Goal: Task Accomplishment & Management: Use online tool/utility

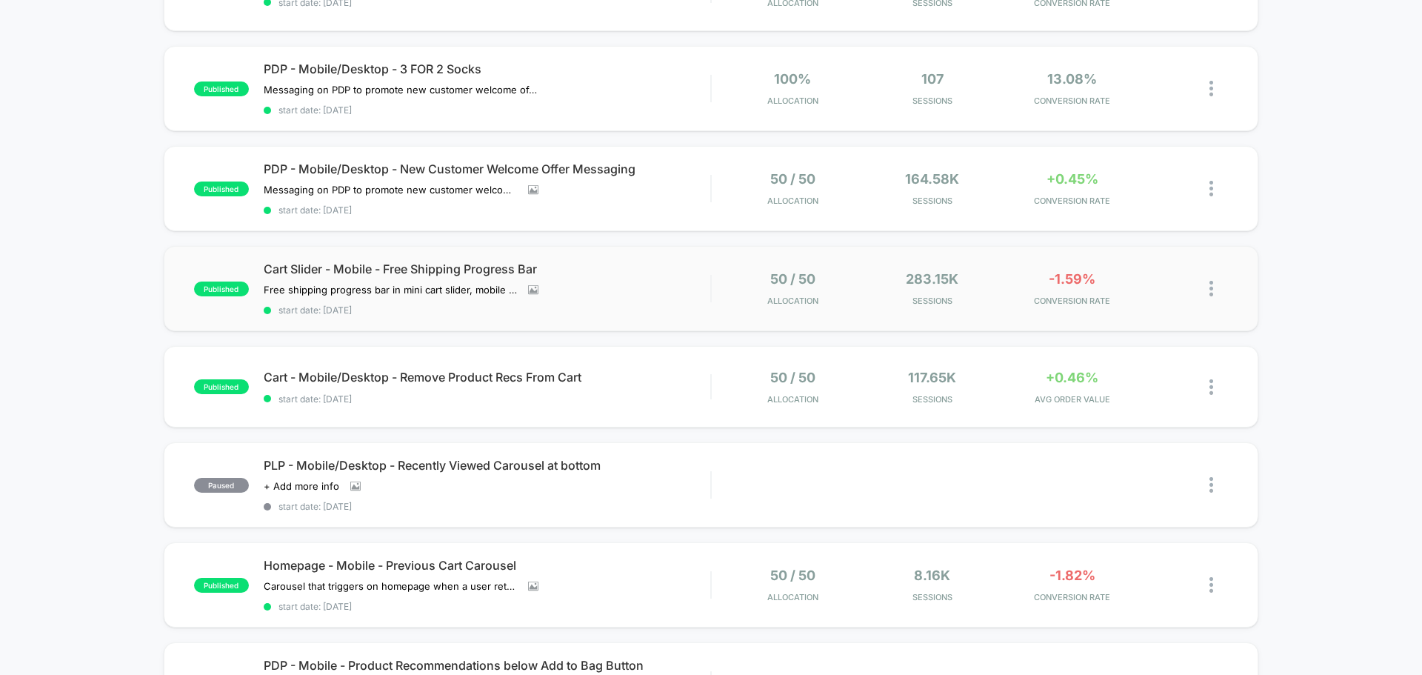
scroll to position [296, 0]
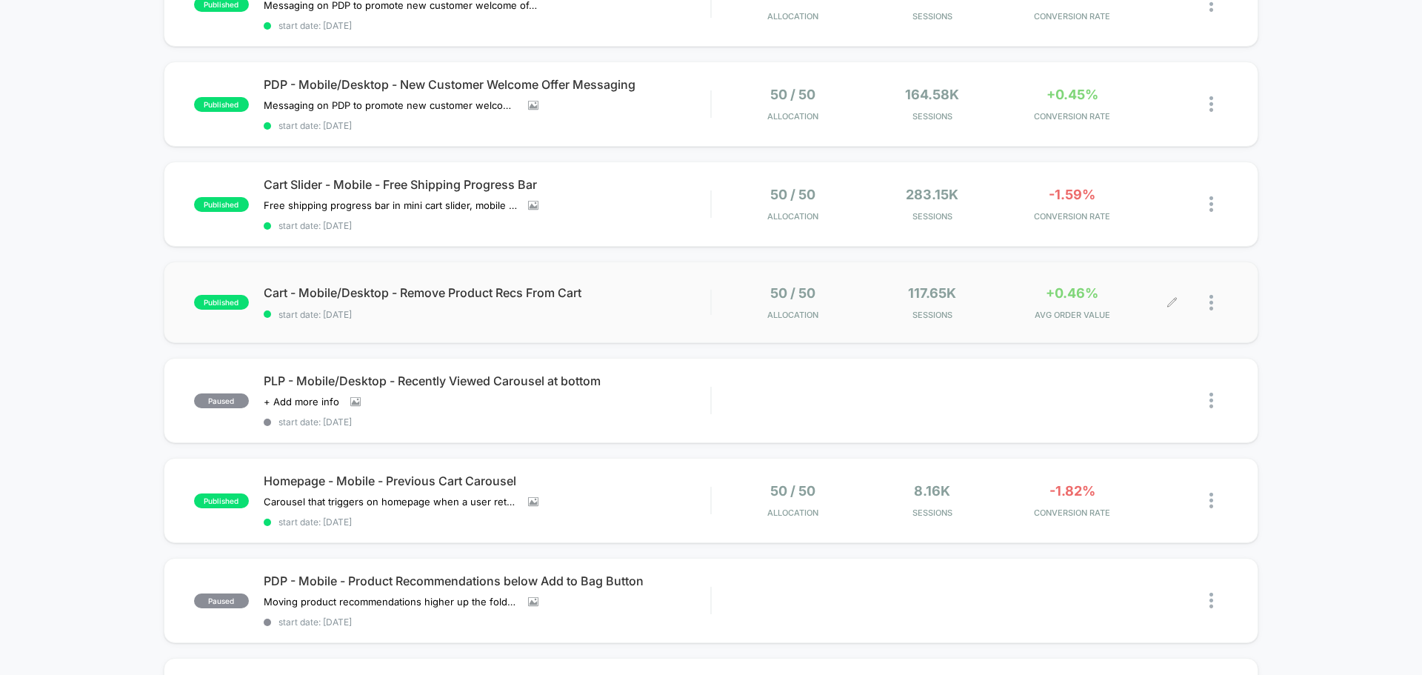
click at [1060, 296] on span "+0.46%" at bounding box center [1071, 293] width 53 height 16
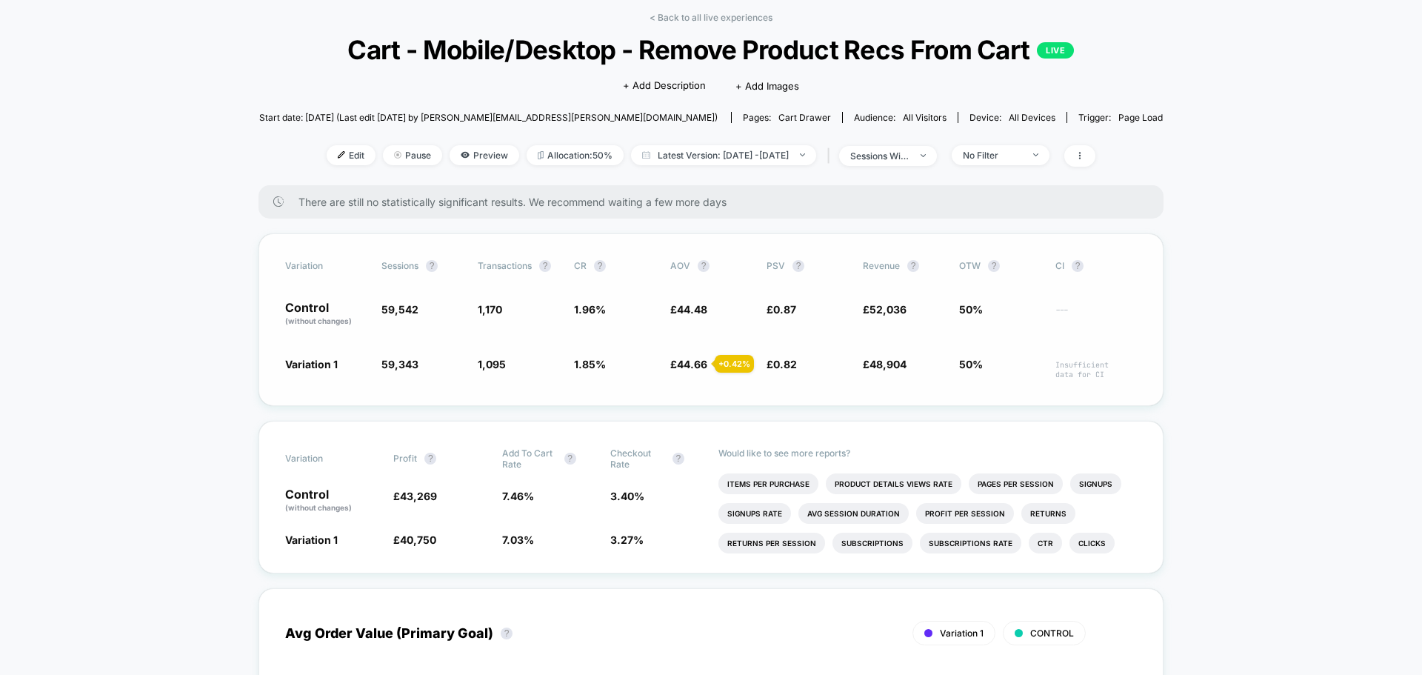
scroll to position [74, 0]
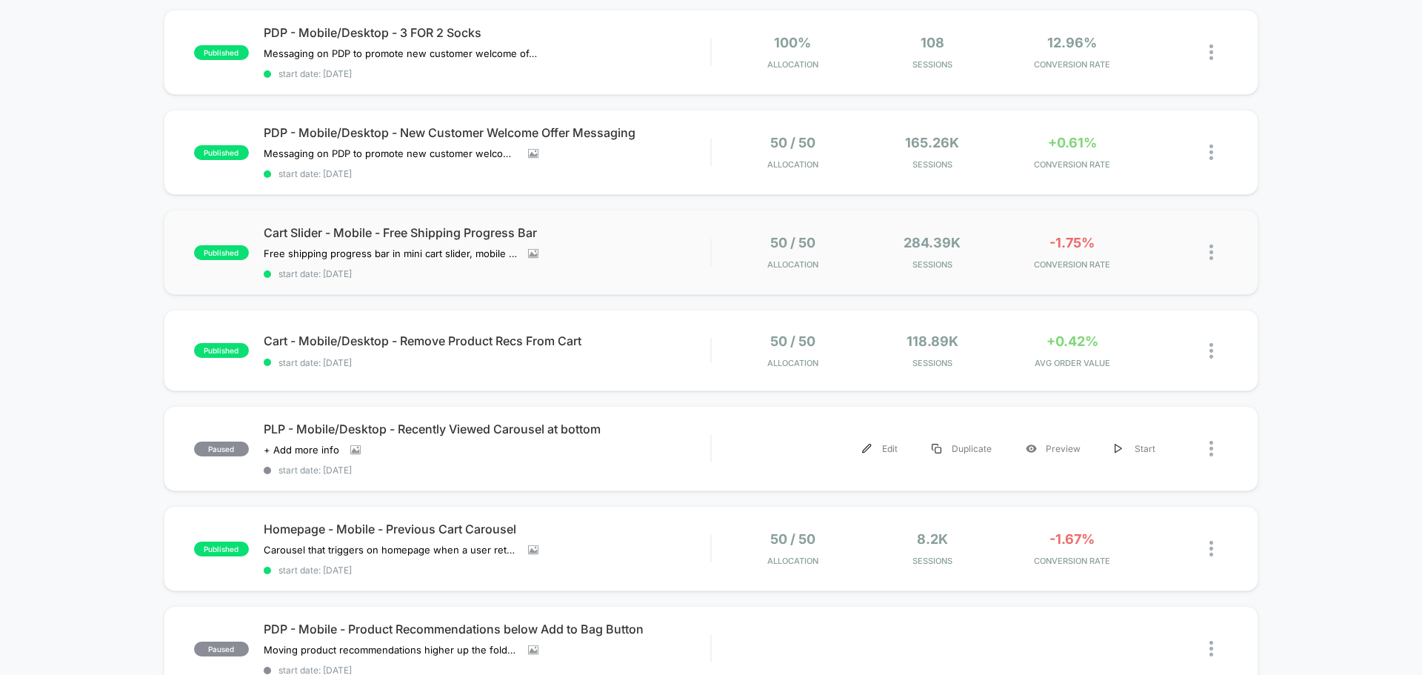
scroll to position [222, 0]
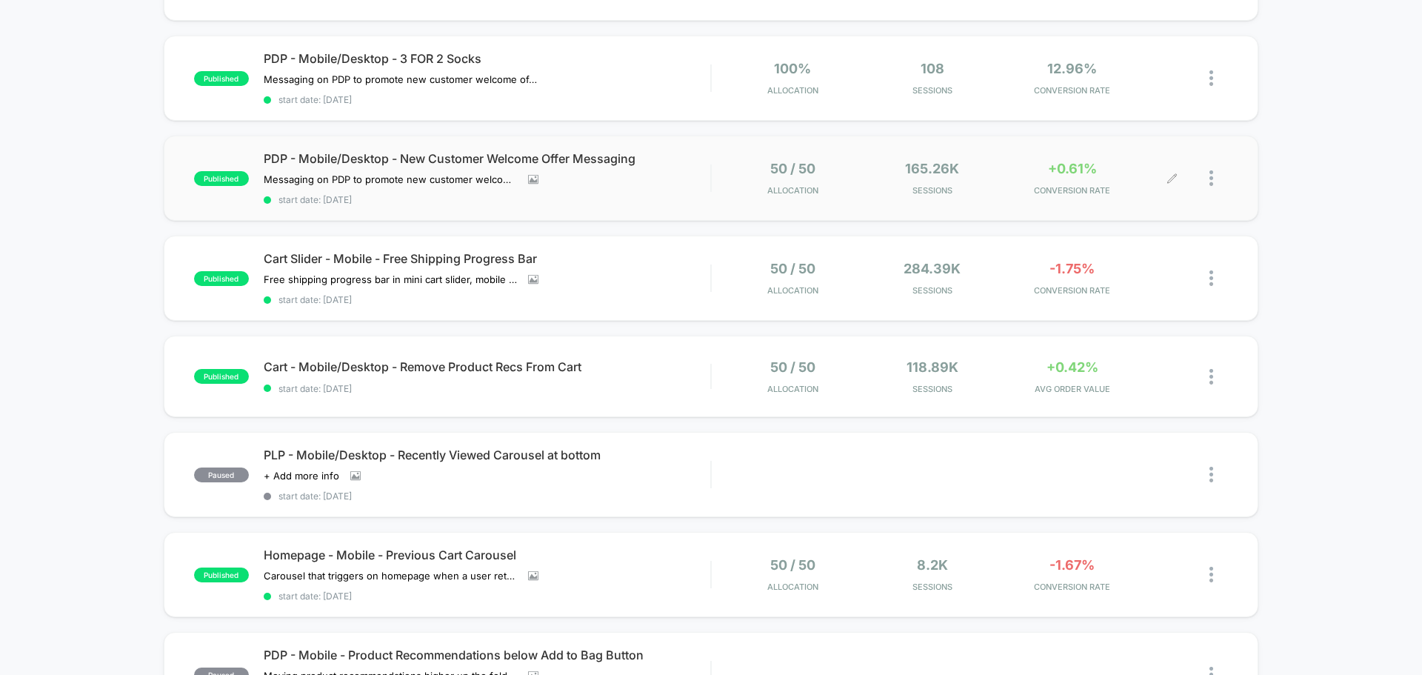
click at [1068, 181] on div "+0.61% CONVERSION RATE" at bounding box center [1072, 178] width 133 height 35
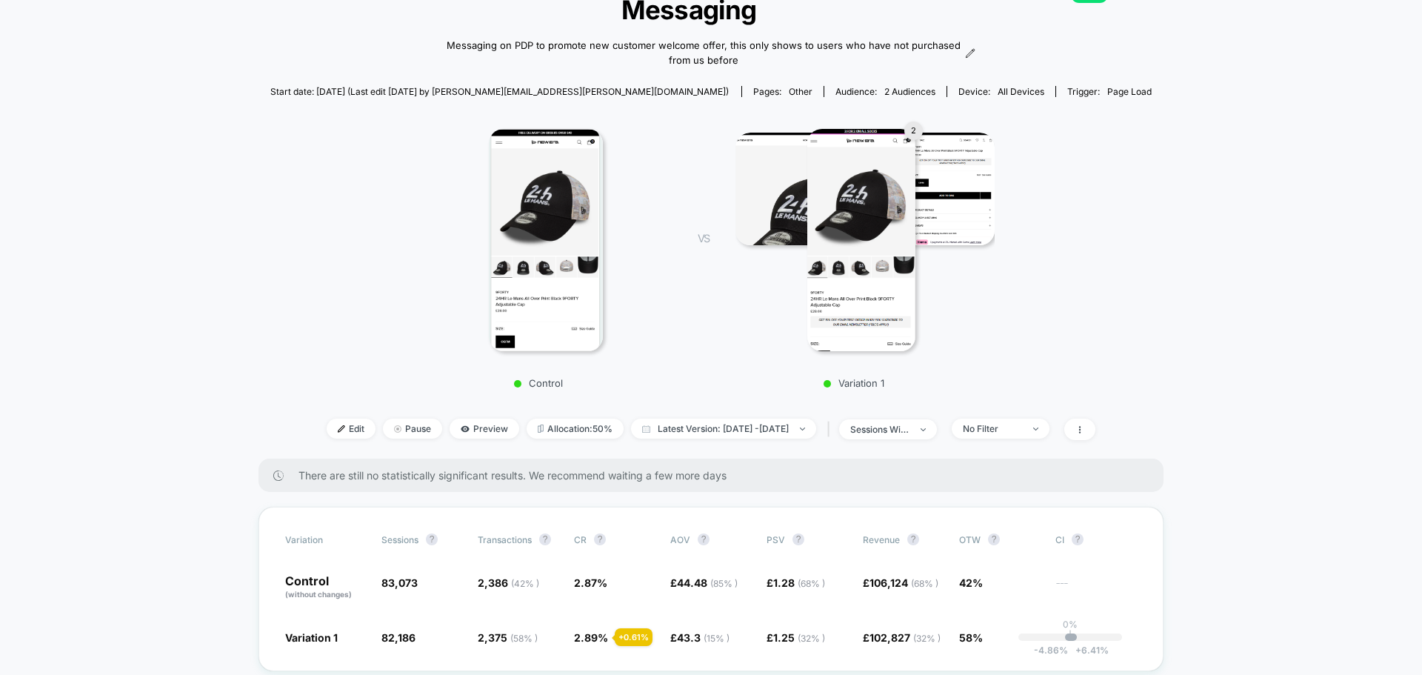
scroll to position [222, 0]
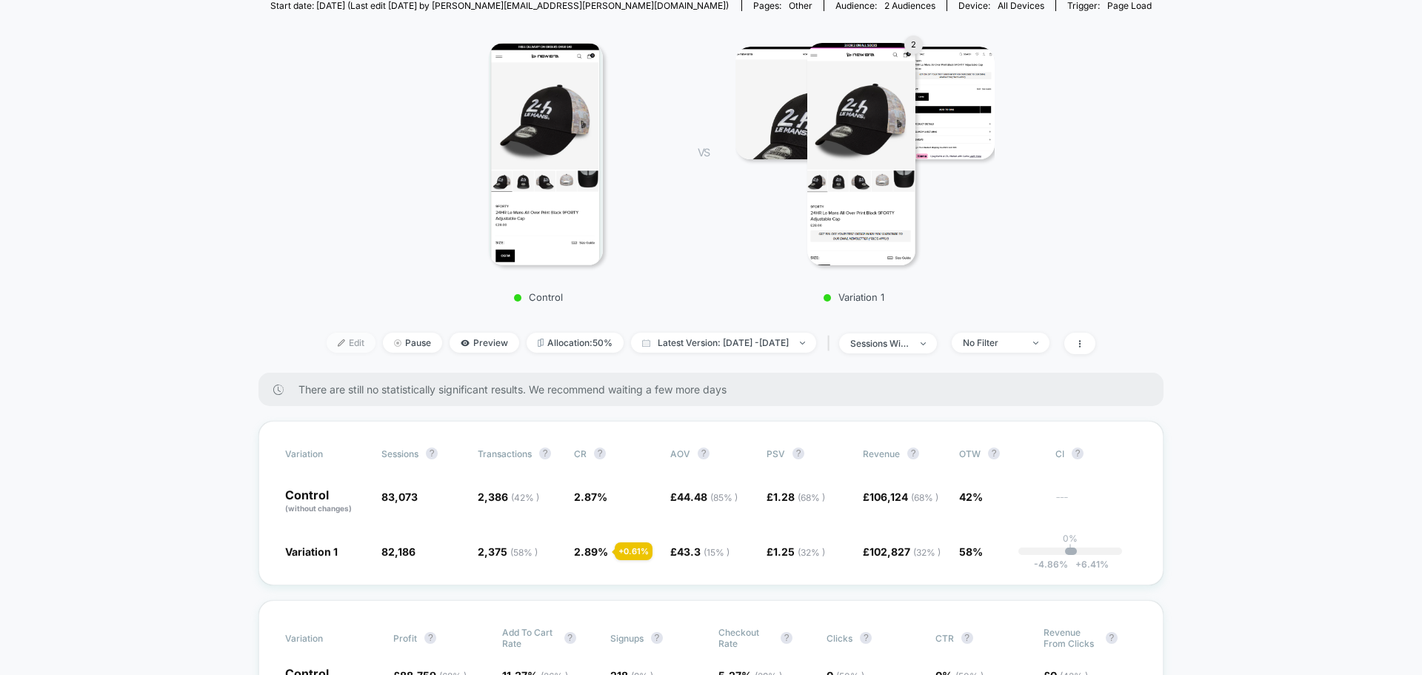
click at [327, 346] on span "Edit" at bounding box center [351, 342] width 49 height 20
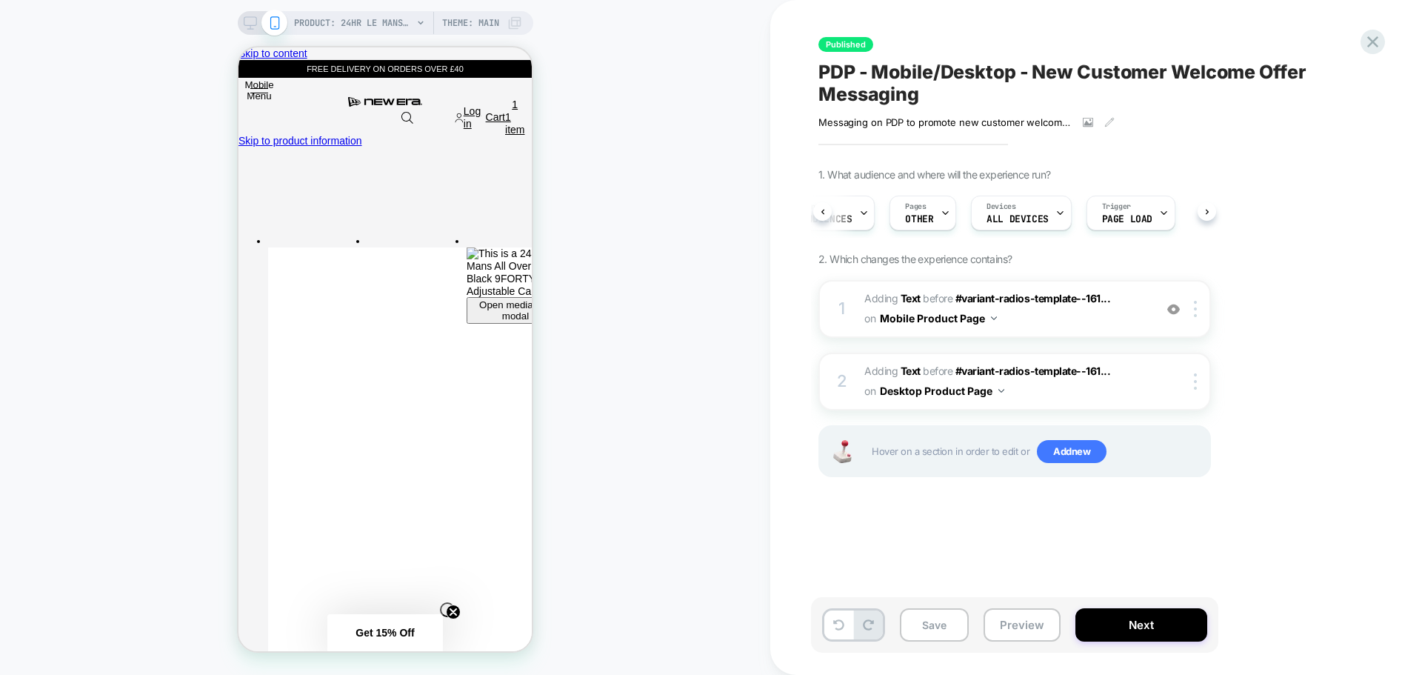
scroll to position [0, 48]
click at [1089, 619] on button "Next" at bounding box center [1141, 624] width 132 height 33
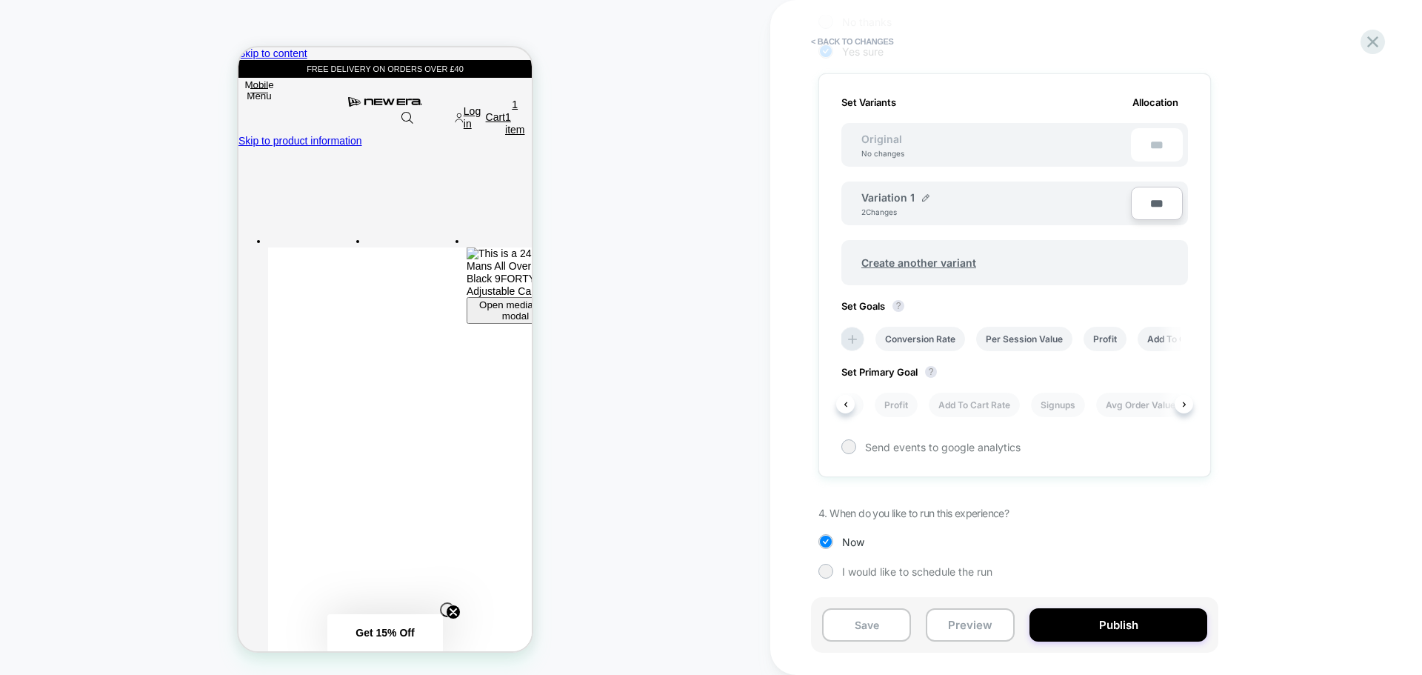
scroll to position [0, 203]
click at [1030, 401] on li "Signups" at bounding box center [1030, 404] width 54 height 24
click at [883, 620] on button "Save" at bounding box center [866, 624] width 89 height 33
click at [1090, 623] on button "Publish" at bounding box center [1118, 624] width 178 height 33
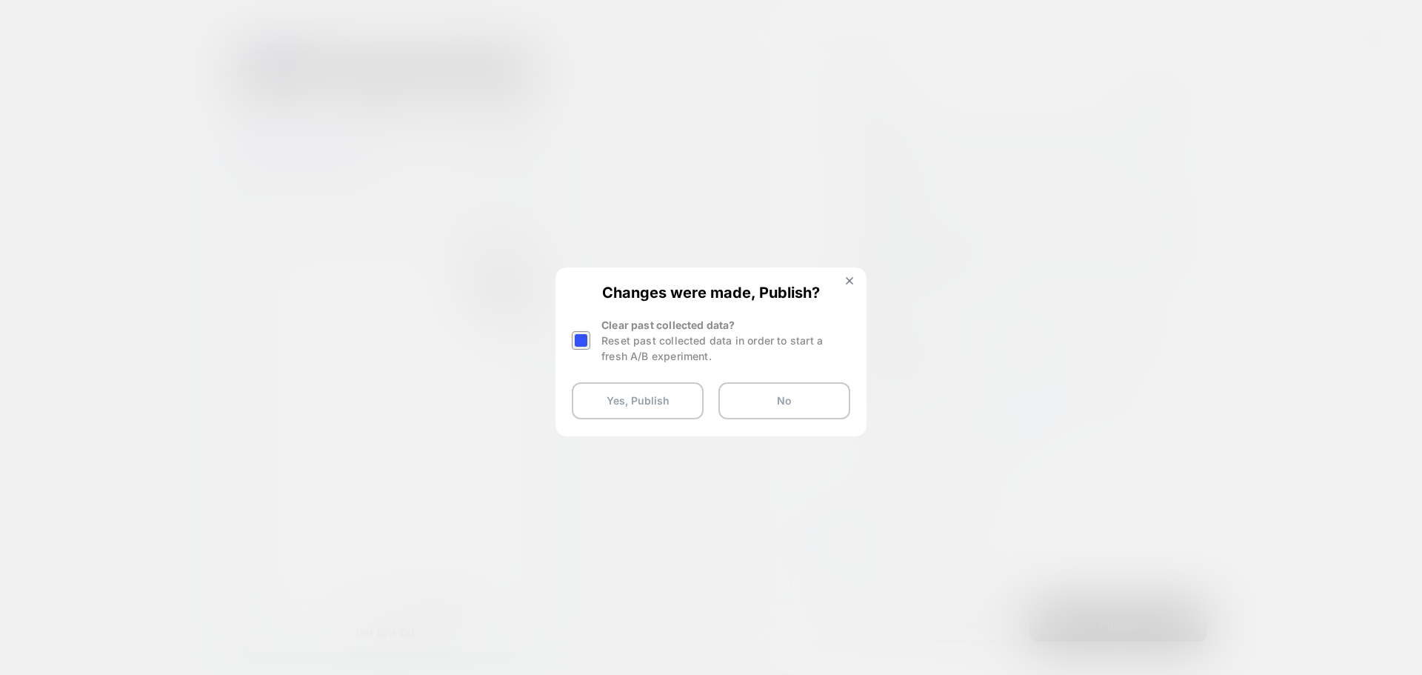
click at [590, 345] on div at bounding box center [583, 340] width 22 height 47
click at [587, 341] on div at bounding box center [581, 340] width 19 height 19
click at [643, 408] on button "Yes, Publish" at bounding box center [638, 400] width 132 height 37
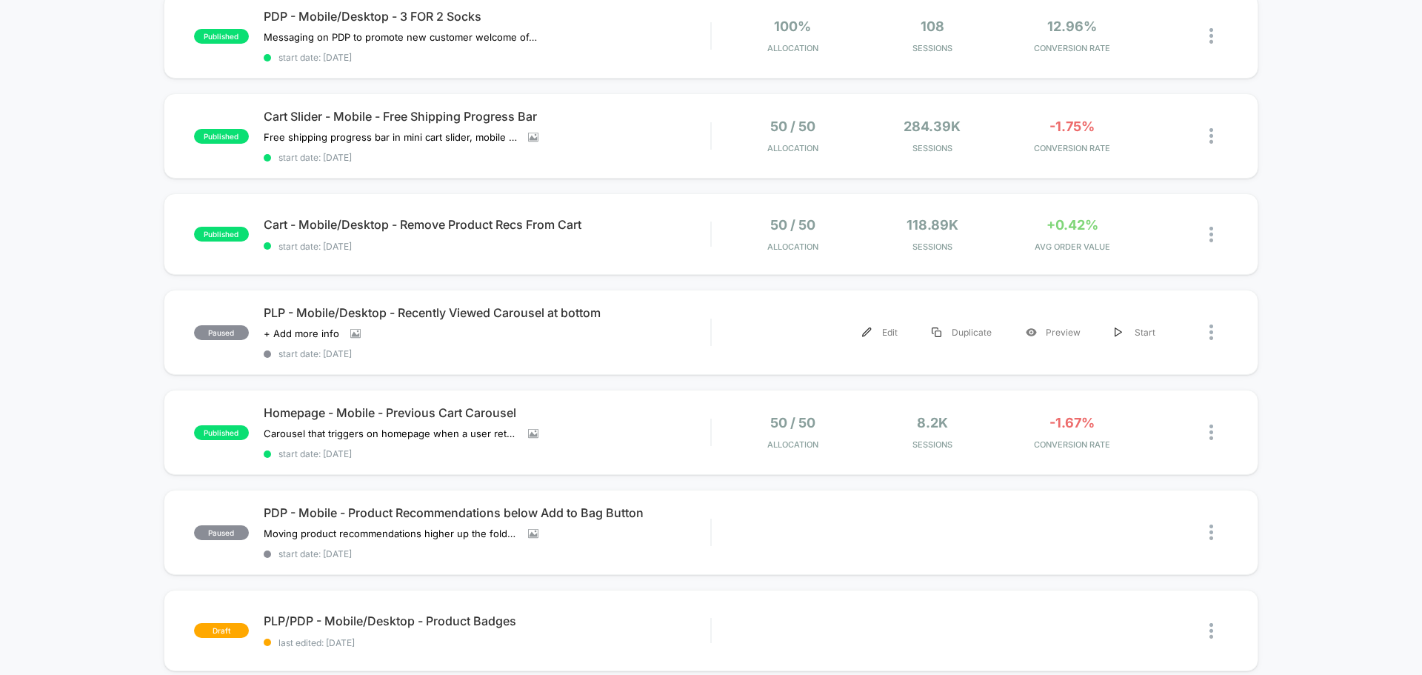
scroll to position [370, 0]
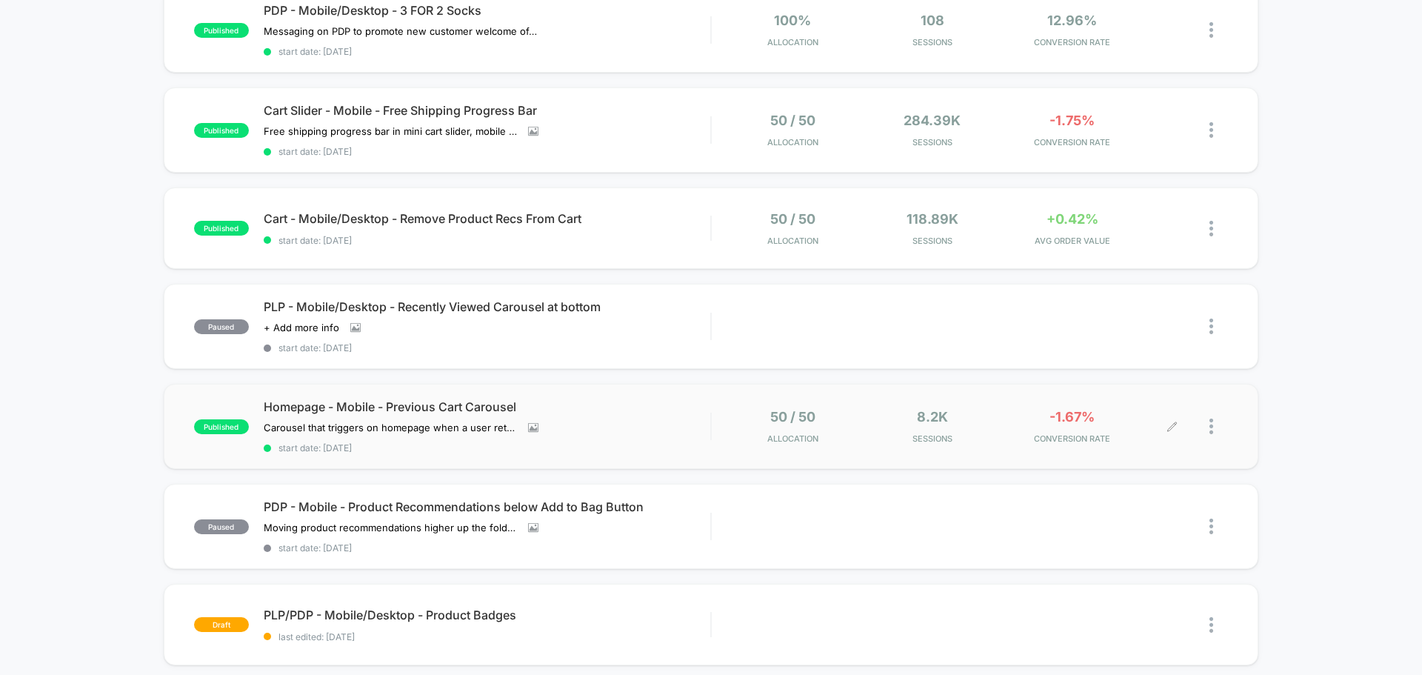
click at [1077, 423] on span "-1.67%" at bounding box center [1071, 417] width 45 height 16
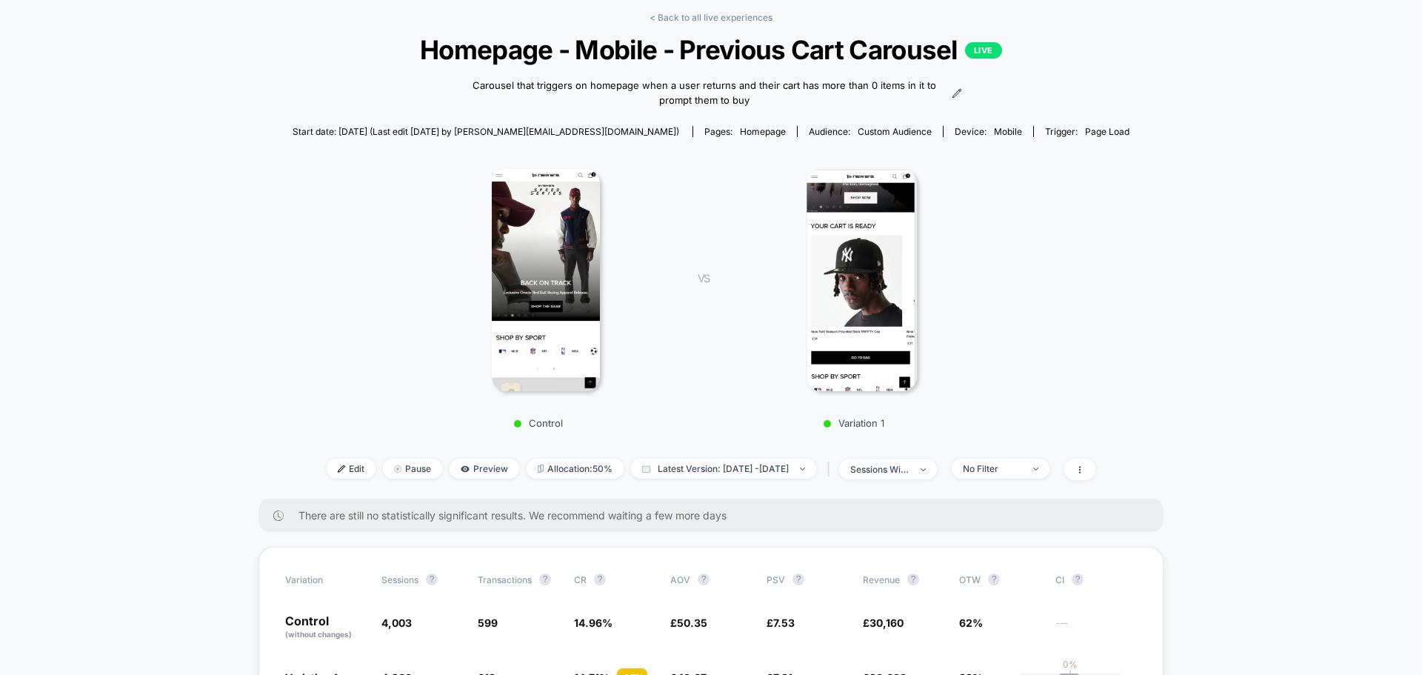
scroll to position [222, 0]
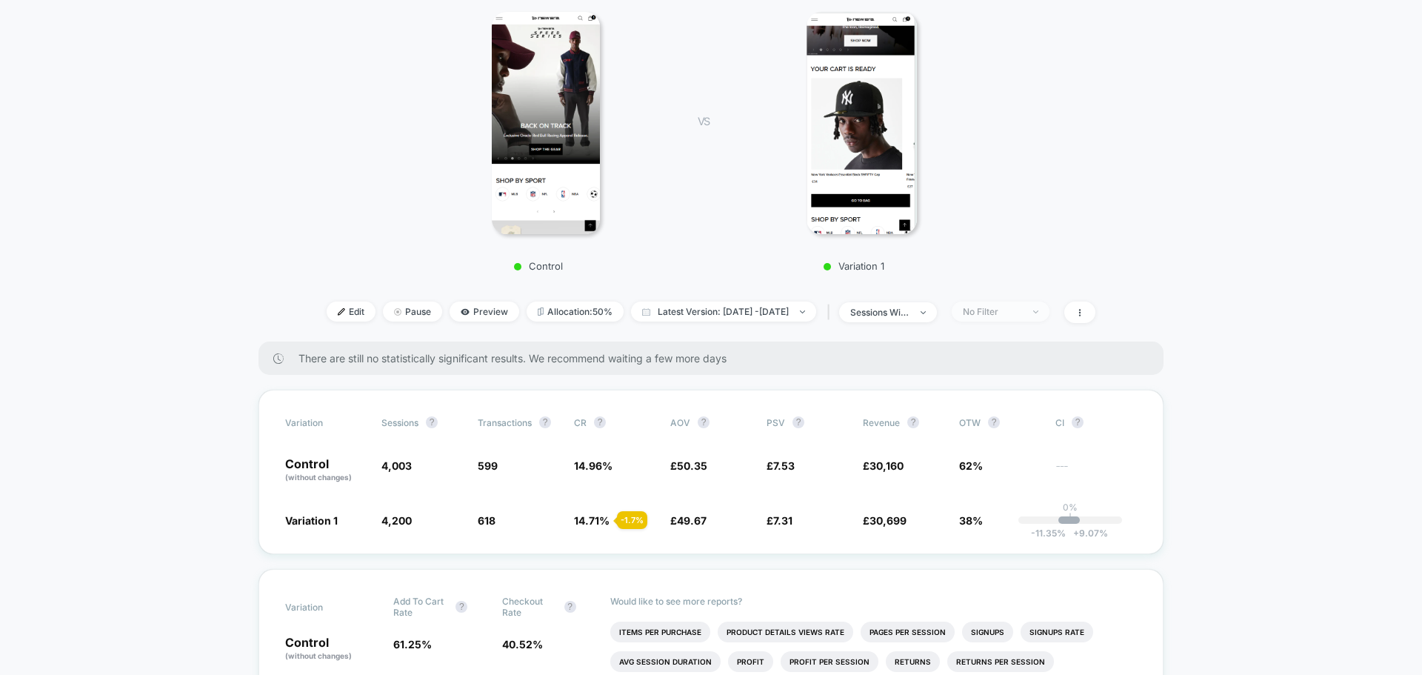
click at [1006, 313] on div "No Filter" at bounding box center [992, 311] width 59 height 11
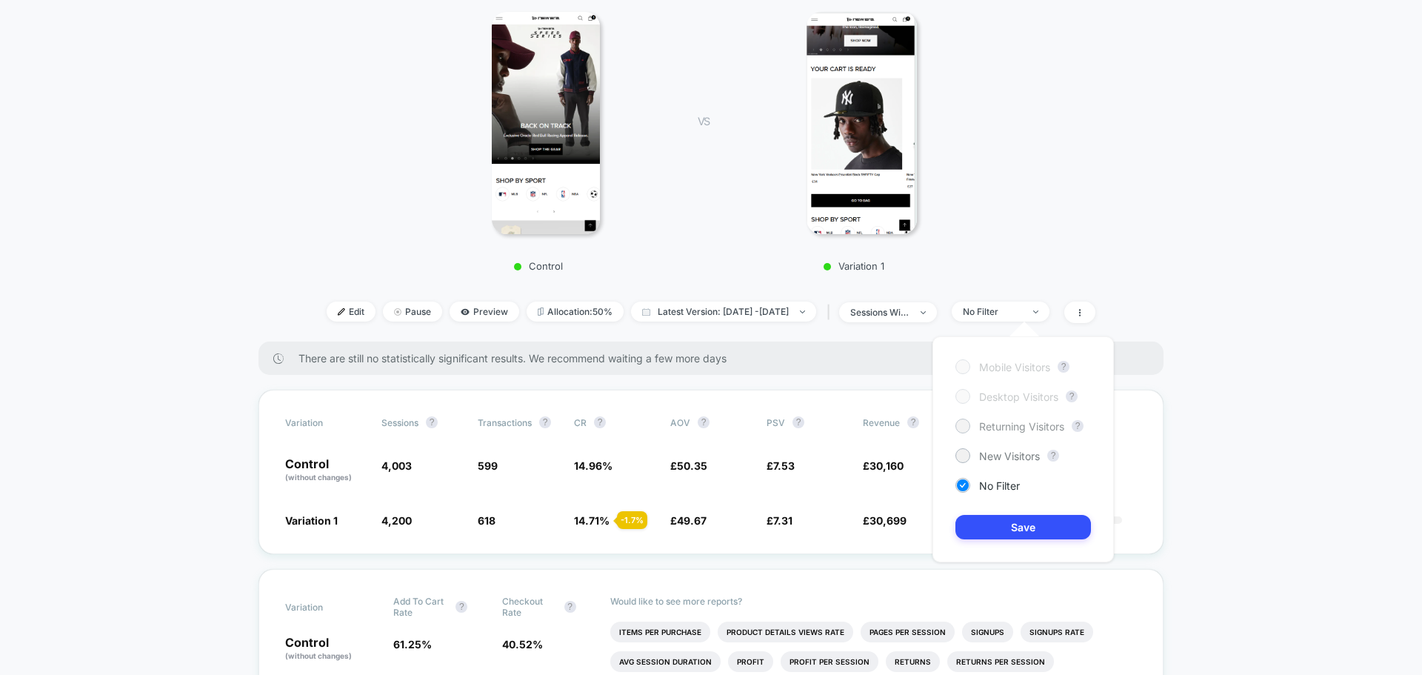
click at [983, 420] on span "Returning Visitors" at bounding box center [1021, 426] width 85 height 13
click at [991, 527] on button "Save" at bounding box center [1022, 527] width 135 height 24
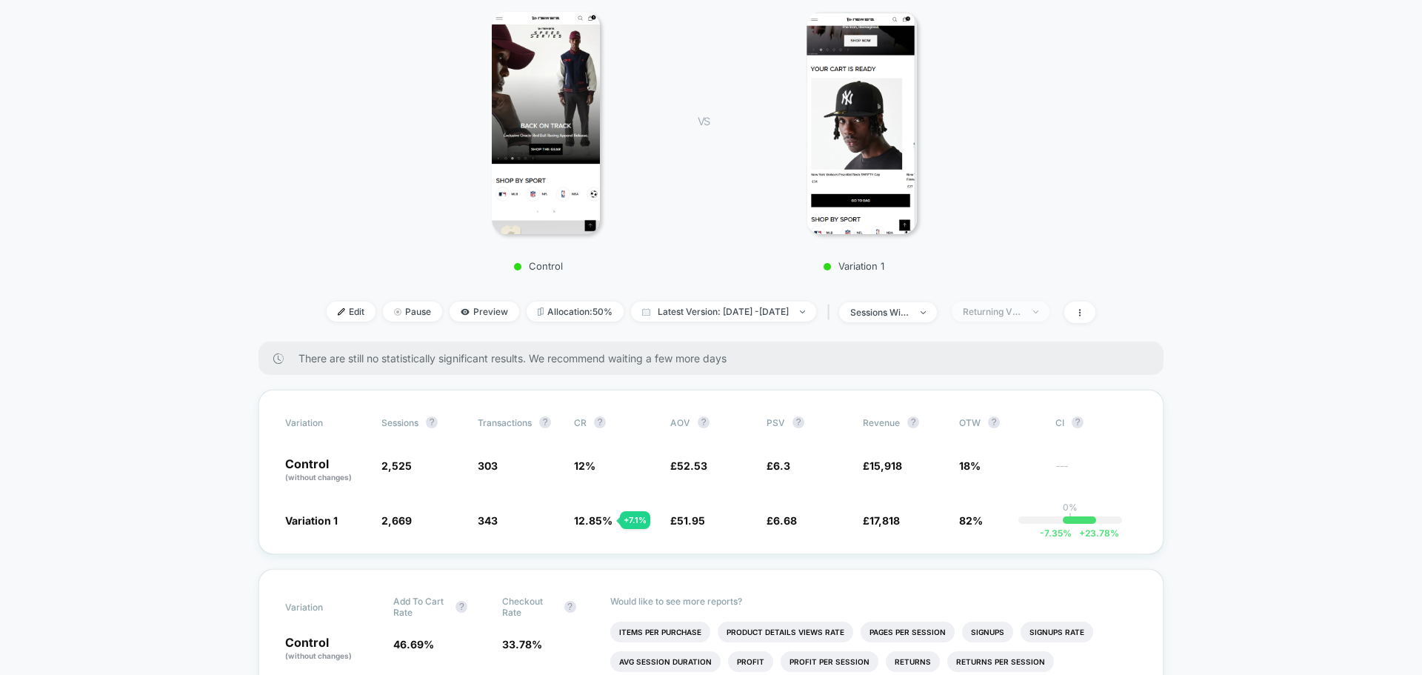
click at [1005, 312] on div "Returning Visitors" at bounding box center [992, 311] width 59 height 11
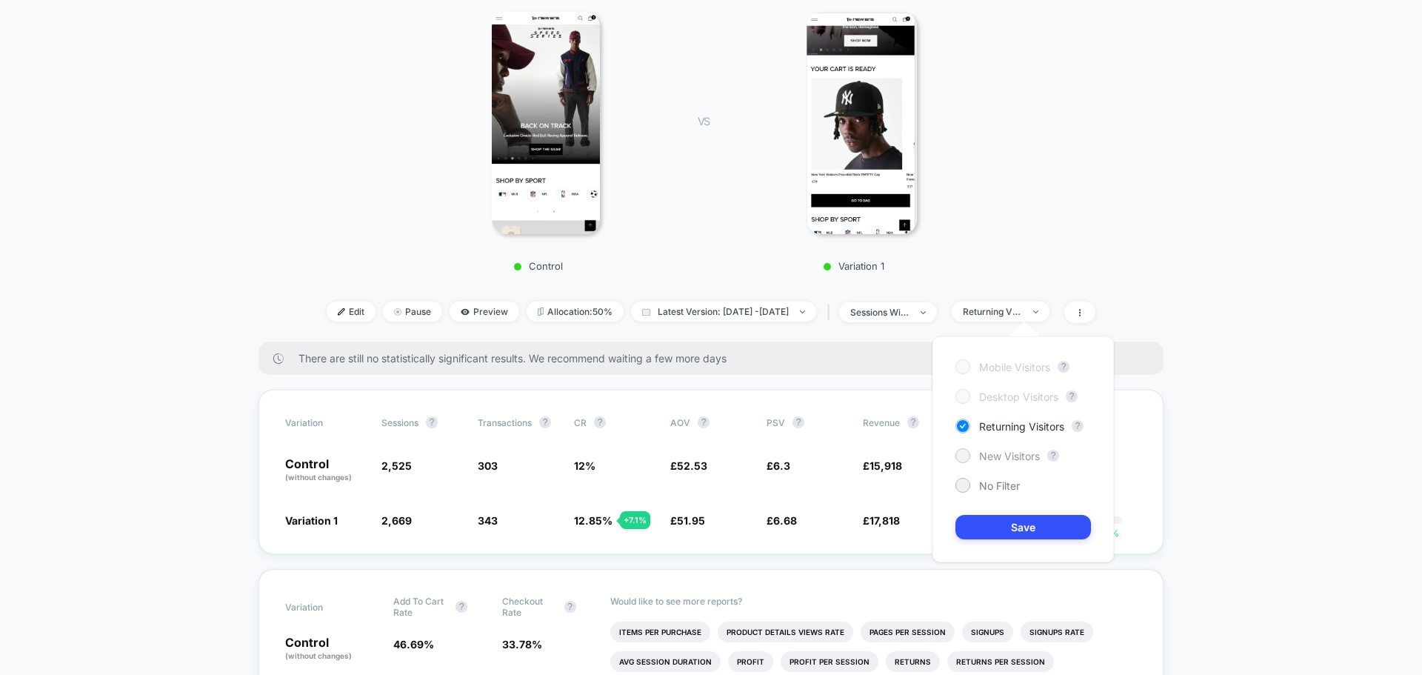
click at [983, 455] on span "New Visitors" at bounding box center [1009, 455] width 61 height 13
click at [973, 521] on button "Save" at bounding box center [1022, 527] width 135 height 24
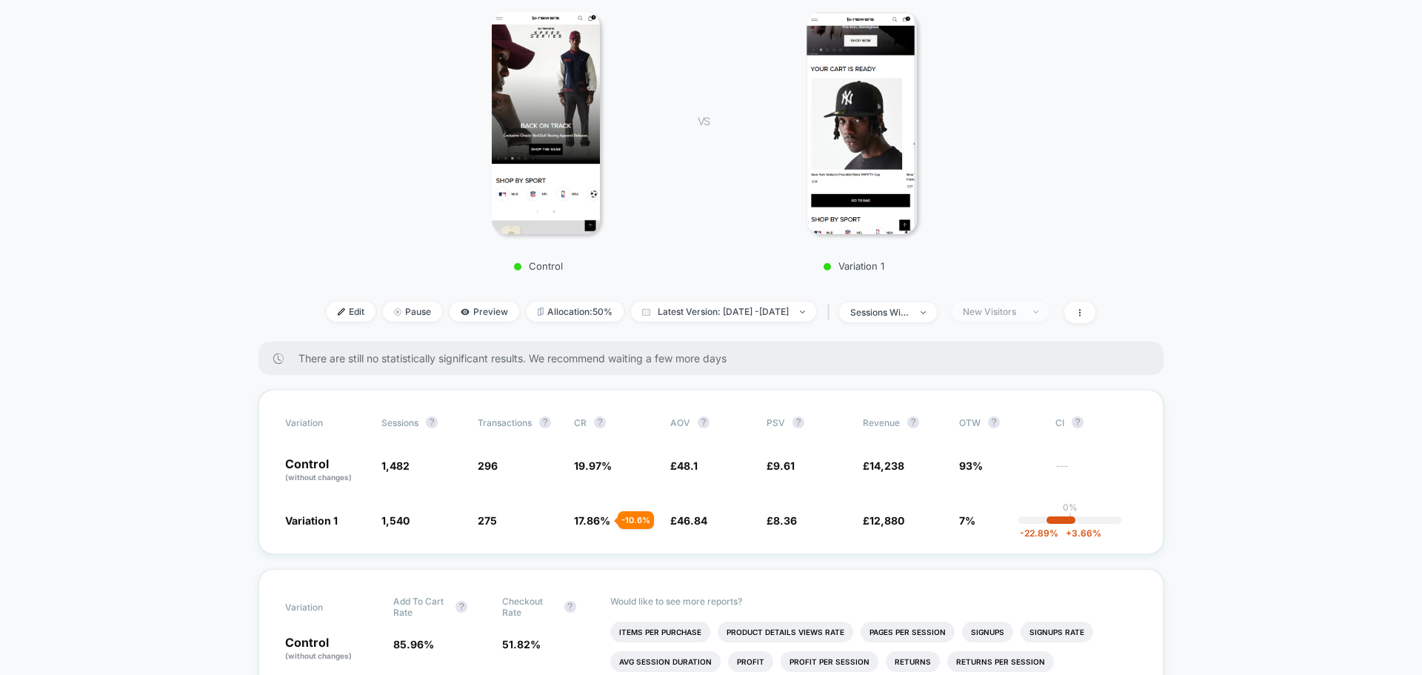
click at [1002, 312] on div "New Visitors" at bounding box center [992, 311] width 59 height 11
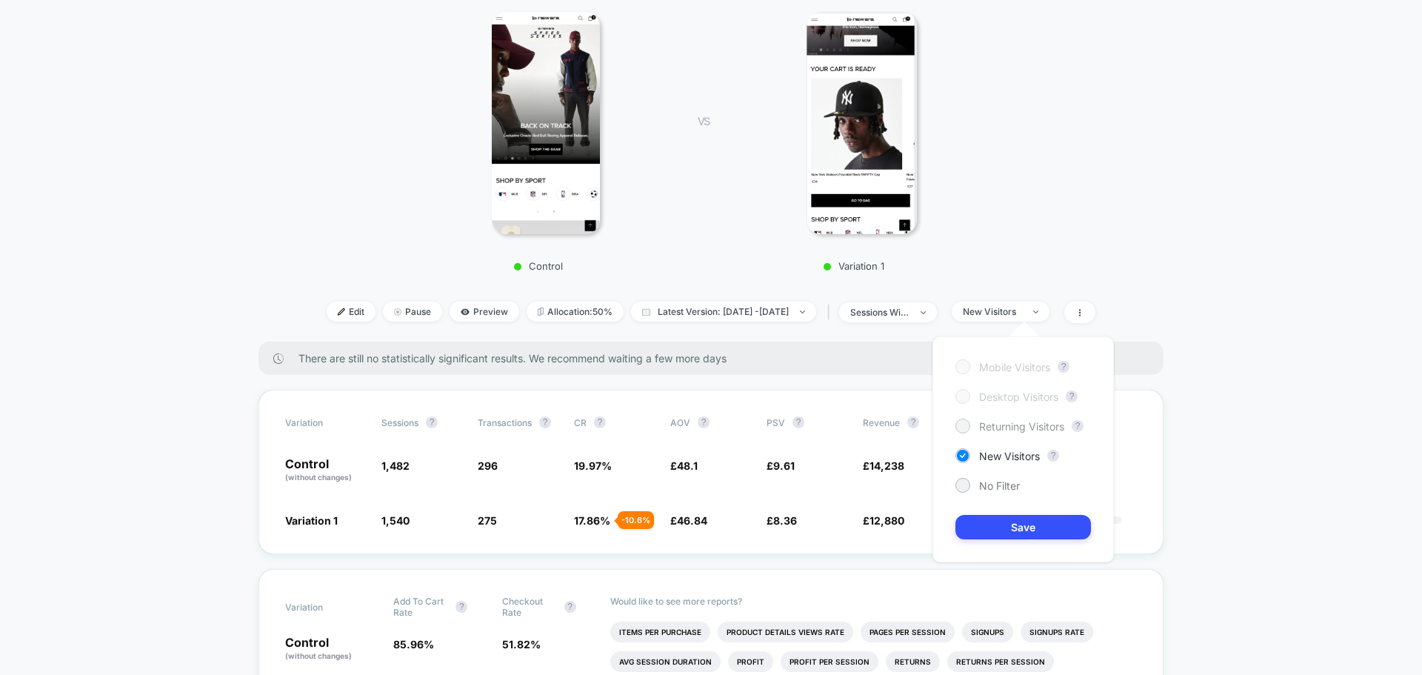
click at [1000, 422] on span "Returning Visitors" at bounding box center [1021, 426] width 85 height 13
click at [1000, 528] on button "Save" at bounding box center [1022, 527] width 135 height 24
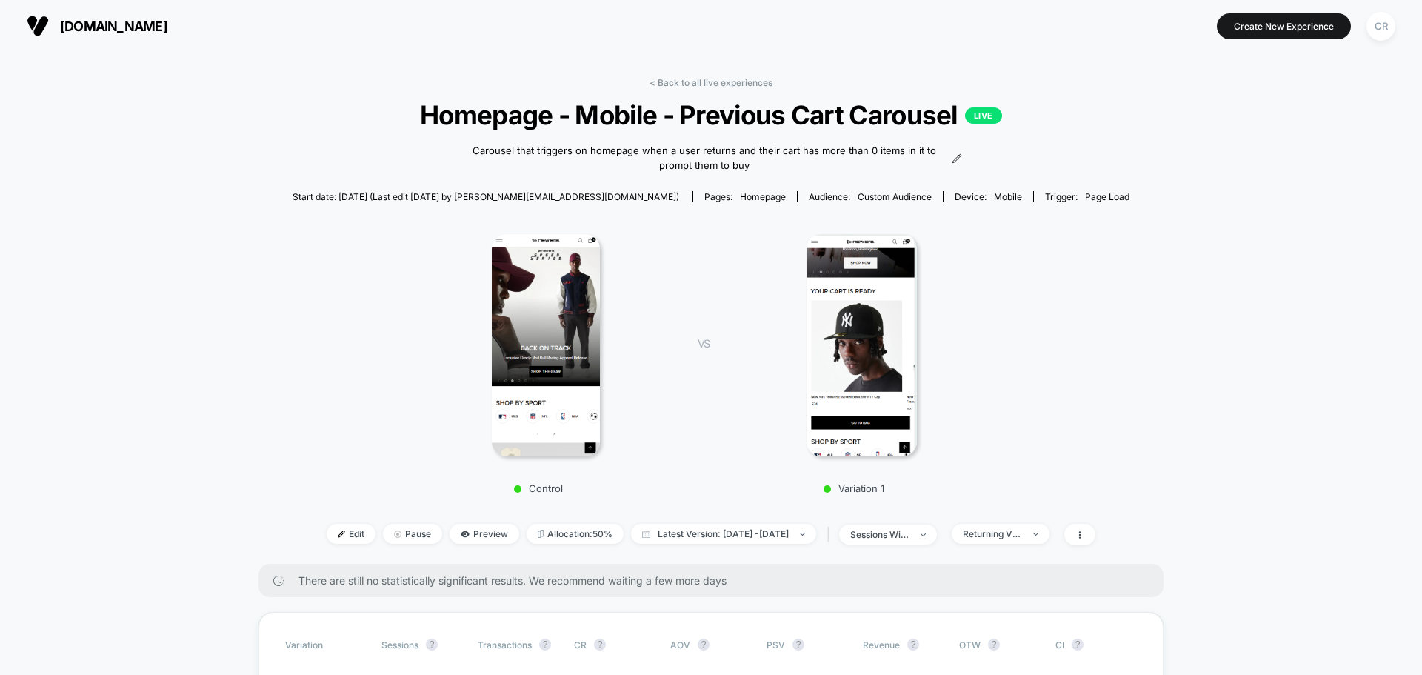
click at [159, 20] on span "[DOMAIN_NAME]" at bounding box center [113, 27] width 107 height 16
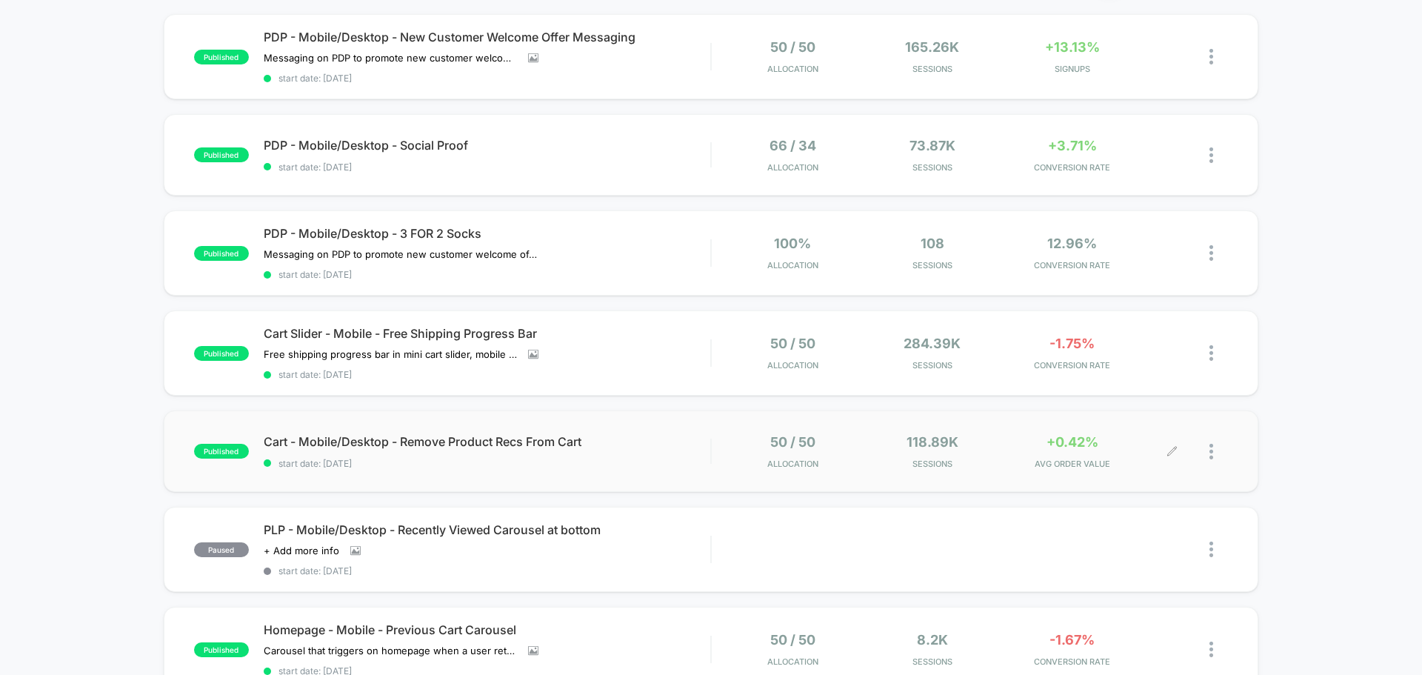
scroll to position [148, 0]
click at [1072, 354] on div "-1.75% CONVERSION RATE" at bounding box center [1072, 352] width 133 height 35
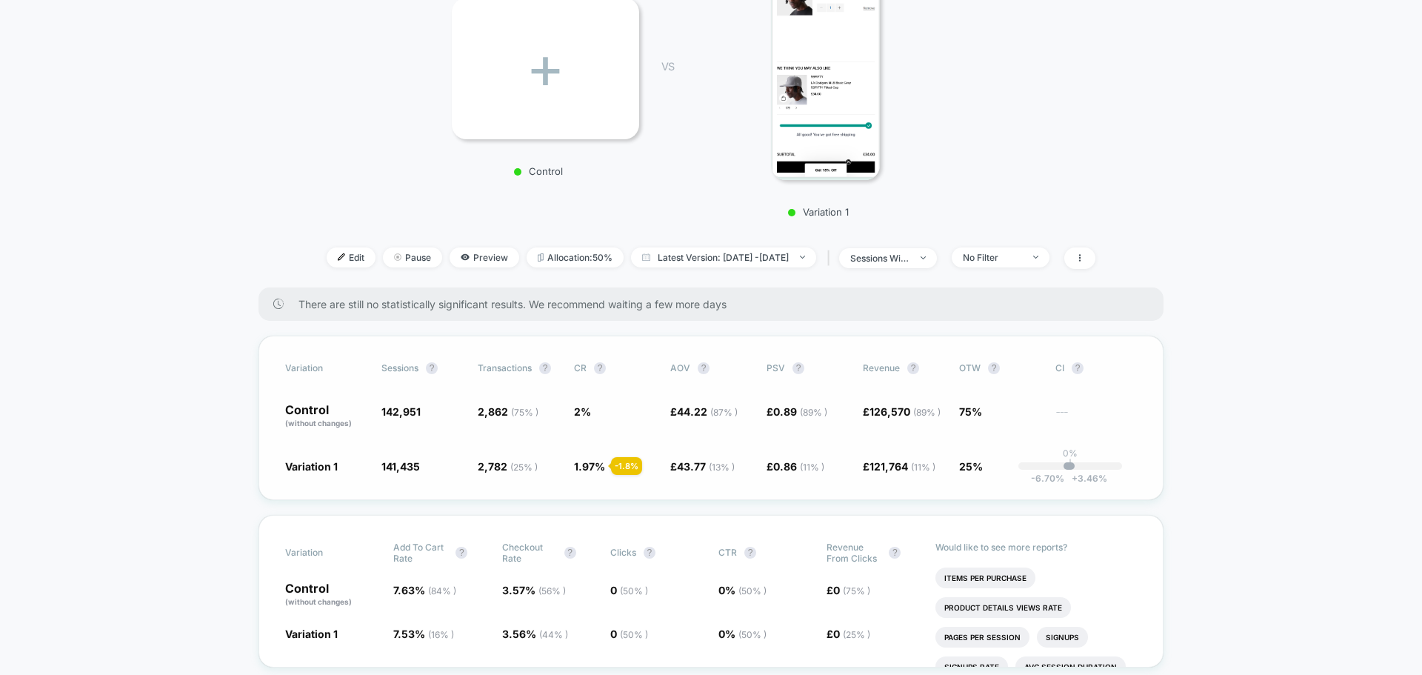
scroll to position [296, 0]
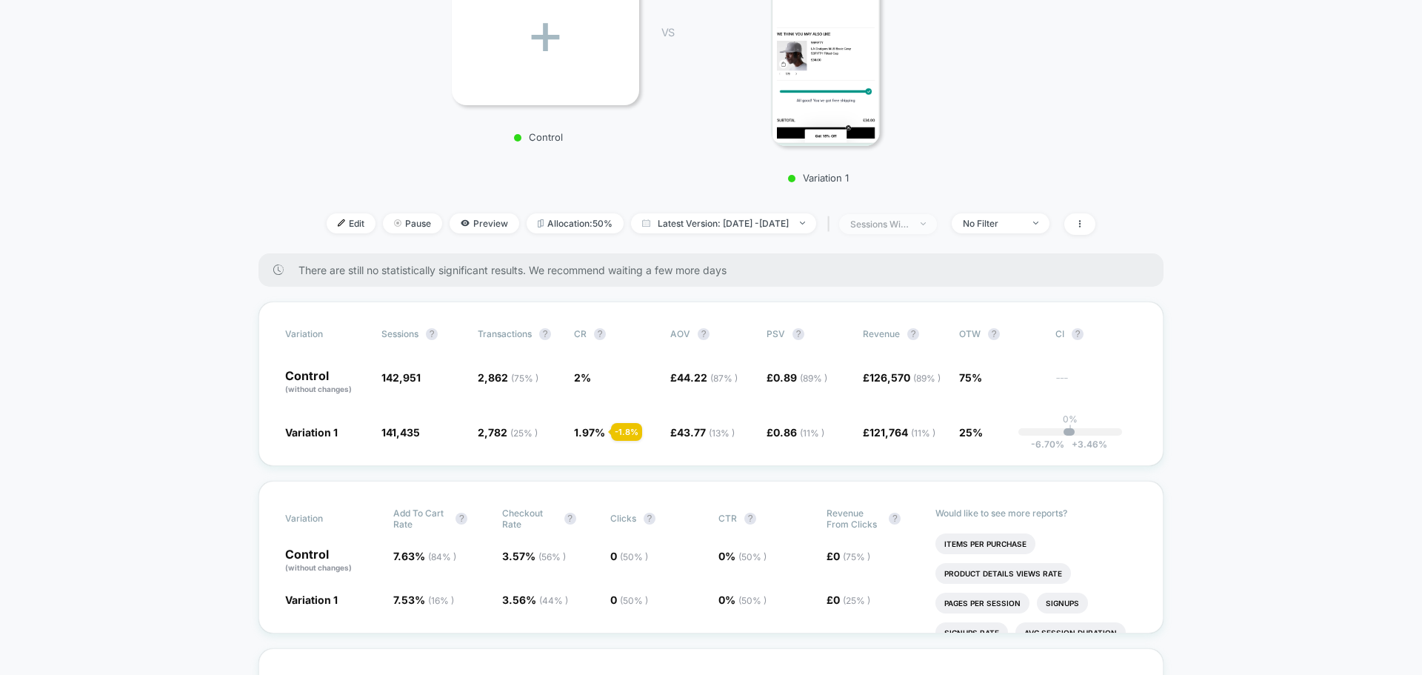
click at [926, 224] on img at bounding box center [922, 223] width 5 height 3
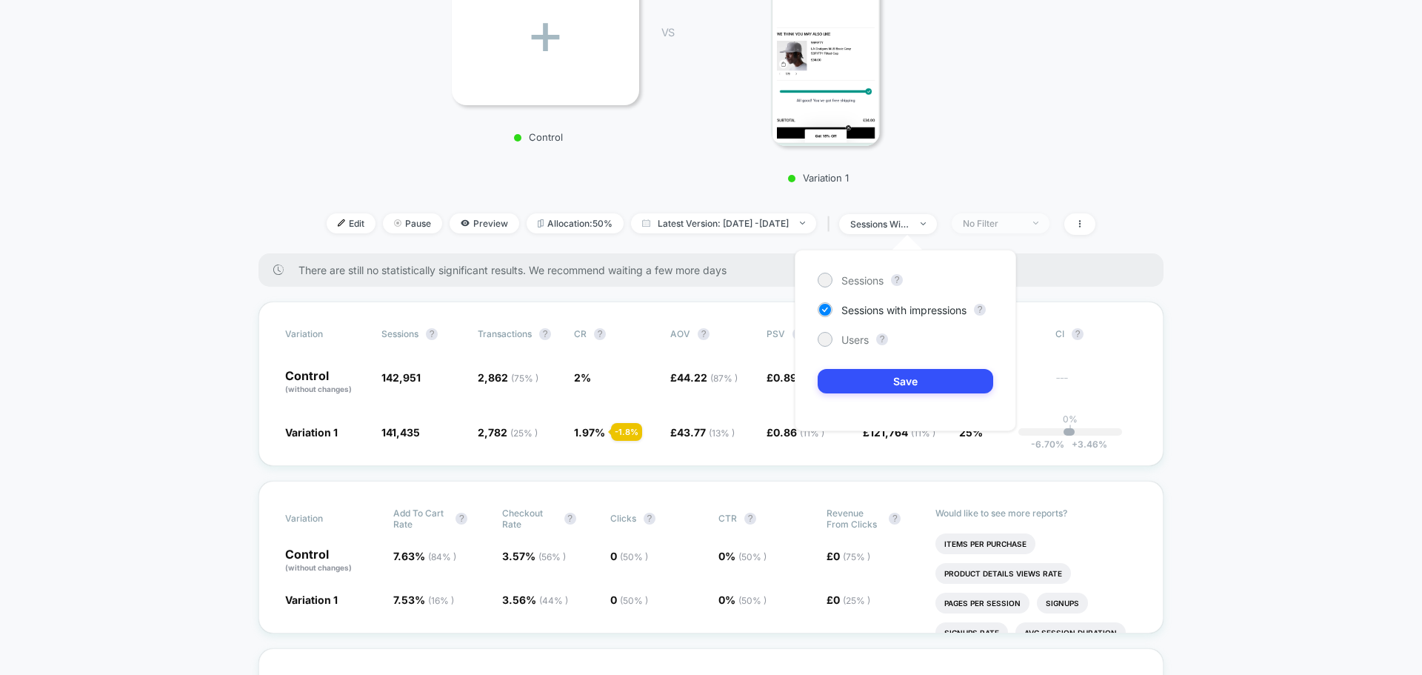
click at [997, 221] on div "No Filter" at bounding box center [992, 223] width 59 height 11
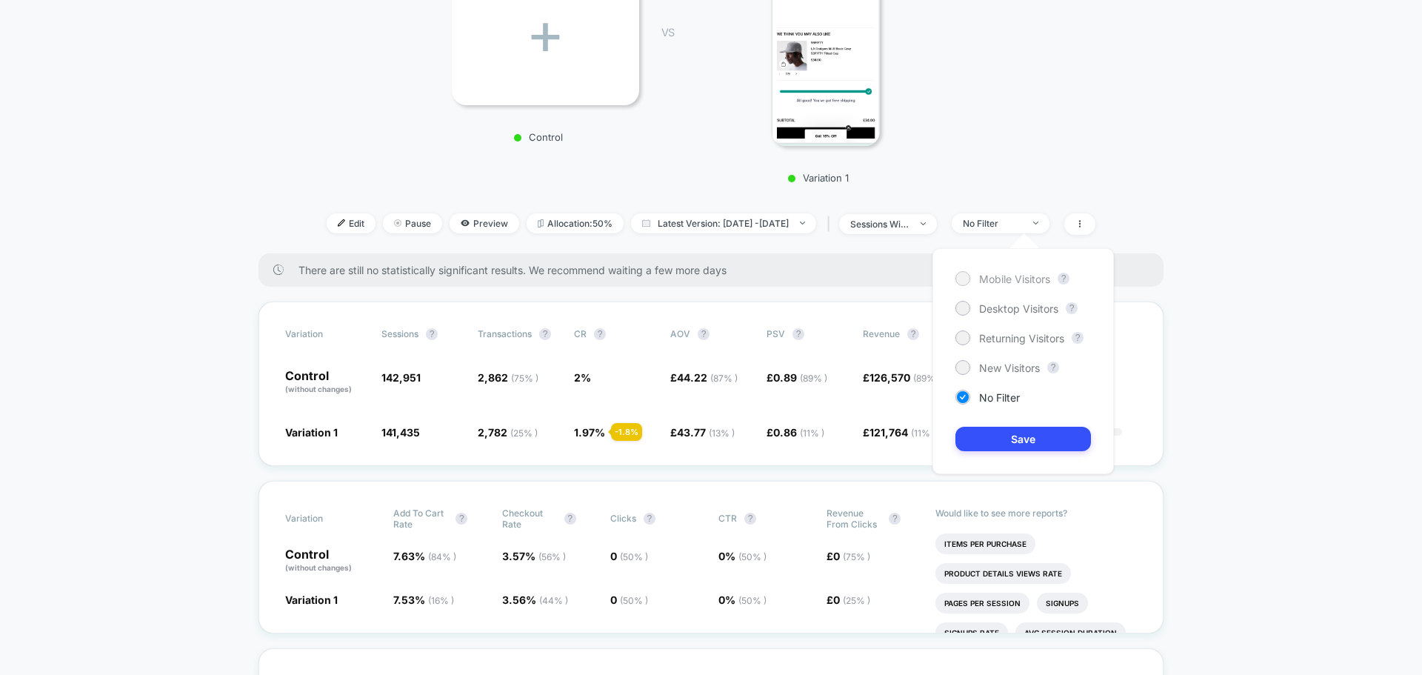
click at [988, 274] on span "Mobile Visitors" at bounding box center [1014, 278] width 71 height 13
click at [1008, 432] on button "Save" at bounding box center [1022, 438] width 135 height 24
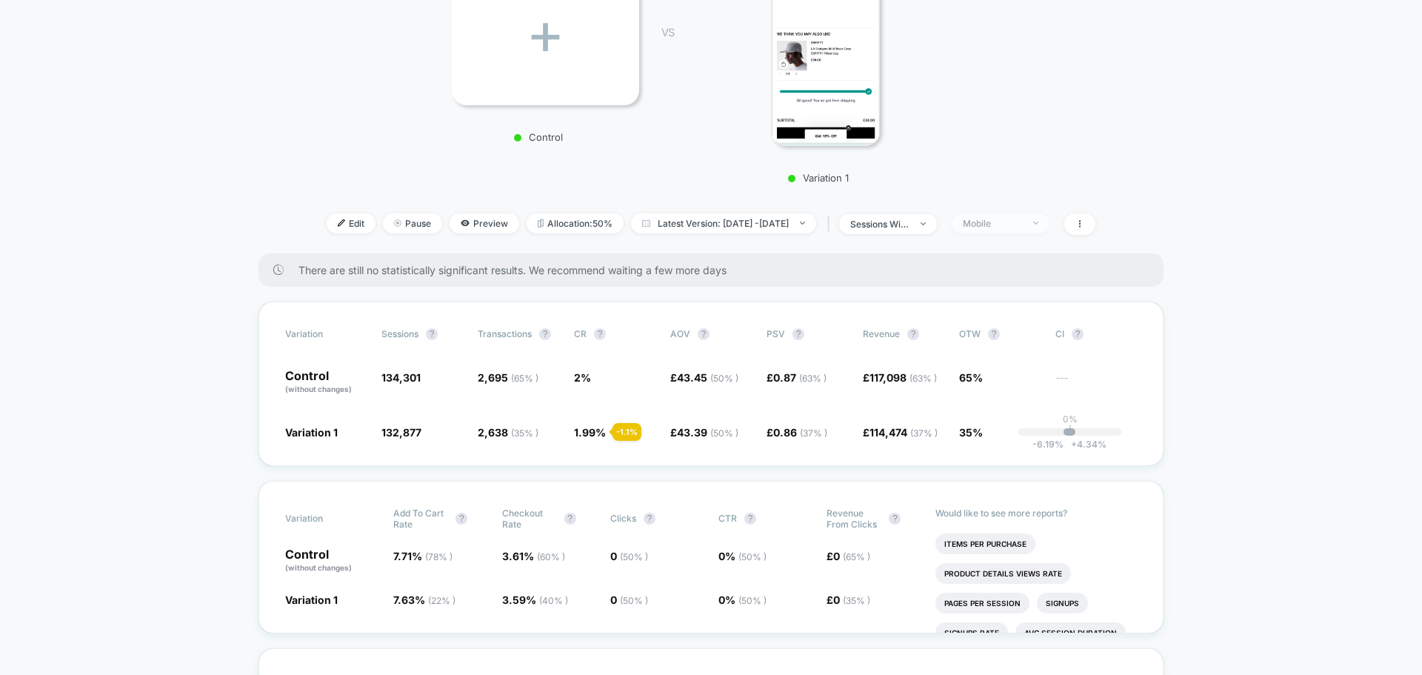
click at [1022, 225] on div "Mobile" at bounding box center [992, 223] width 59 height 11
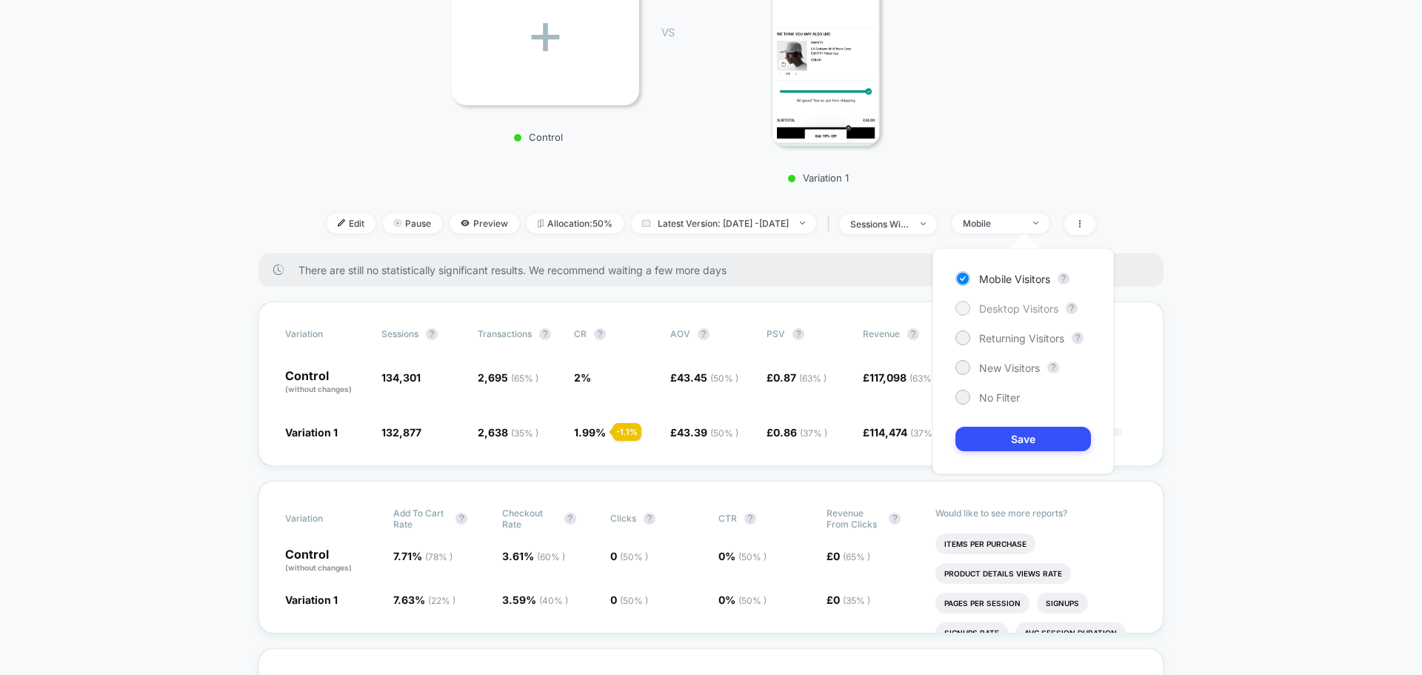
click at [1023, 303] on span "Desktop Visitors" at bounding box center [1018, 308] width 79 height 13
click at [1028, 436] on button "Save" at bounding box center [1022, 438] width 135 height 24
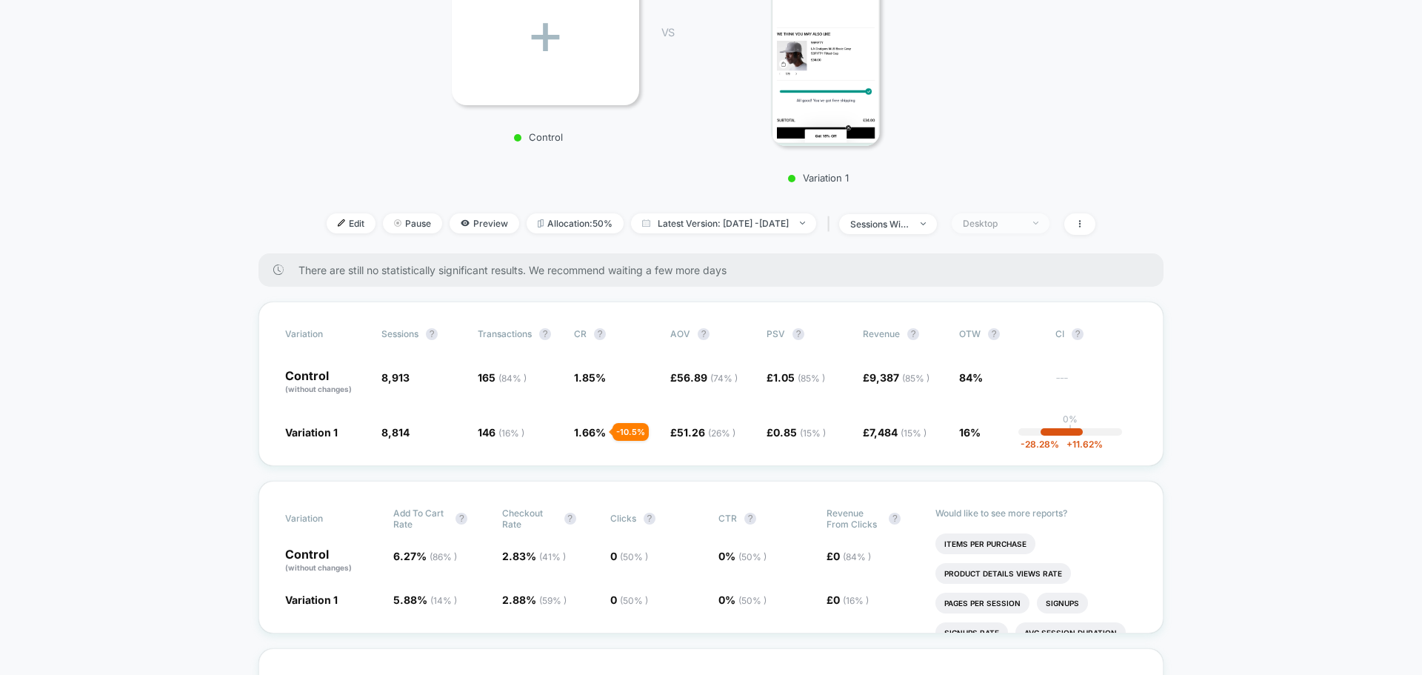
click at [1026, 230] on span "Desktop" at bounding box center [1000, 223] width 98 height 20
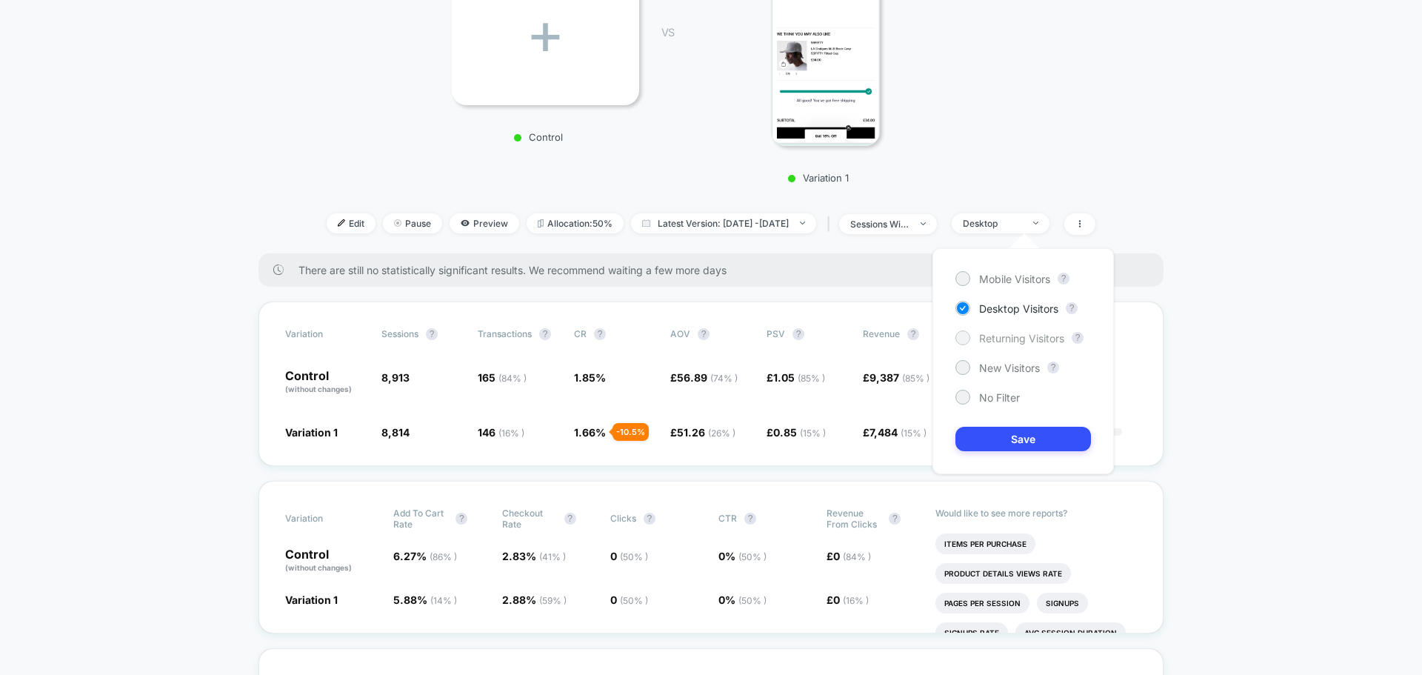
click at [1013, 344] on span "Returning Visitors" at bounding box center [1021, 338] width 85 height 13
click at [1006, 437] on button "Save" at bounding box center [1022, 438] width 135 height 24
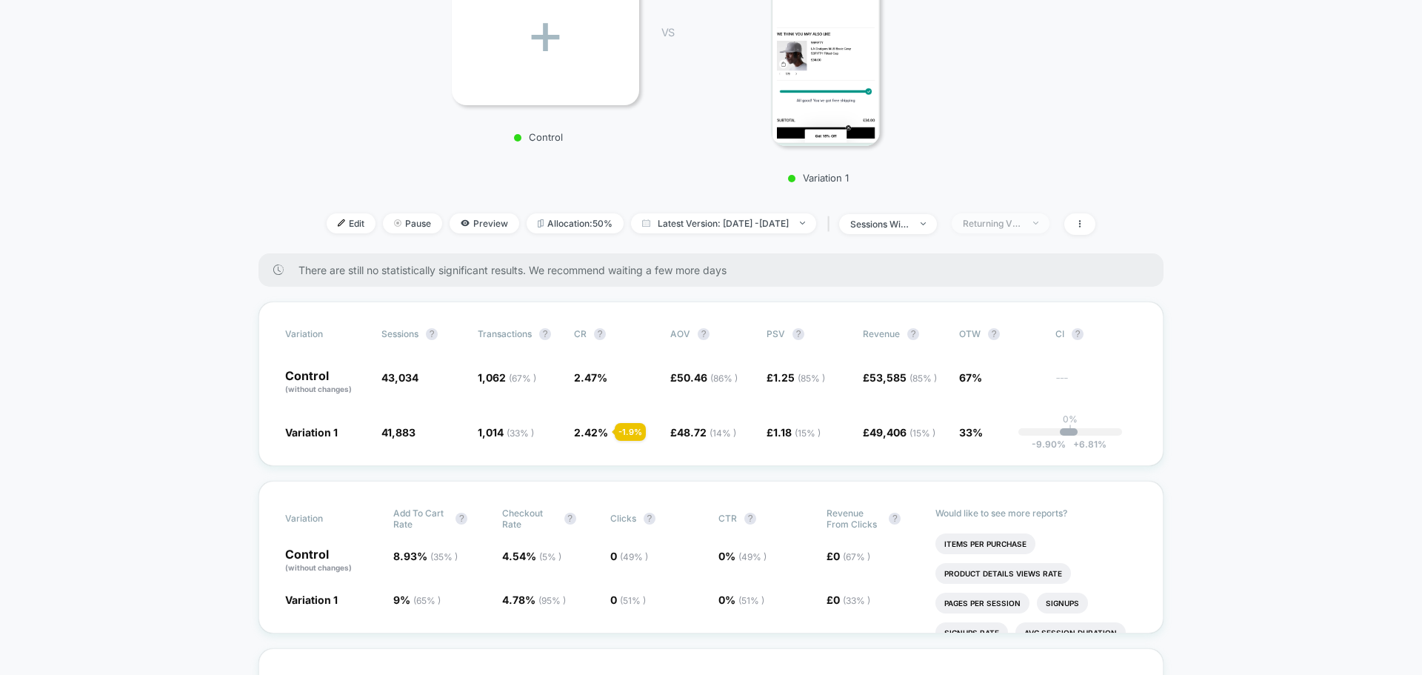
drag, startPoint x: 1049, startPoint y: 240, endPoint x: 1040, endPoint y: 228, distance: 15.3
click at [1048, 240] on div "< Back to all live experiences Cart Slider - Mobile - Free Shipping Progress Ba…" at bounding box center [710, 17] width 817 height 472
click at [1022, 225] on div "Returning Visitors" at bounding box center [992, 223] width 59 height 11
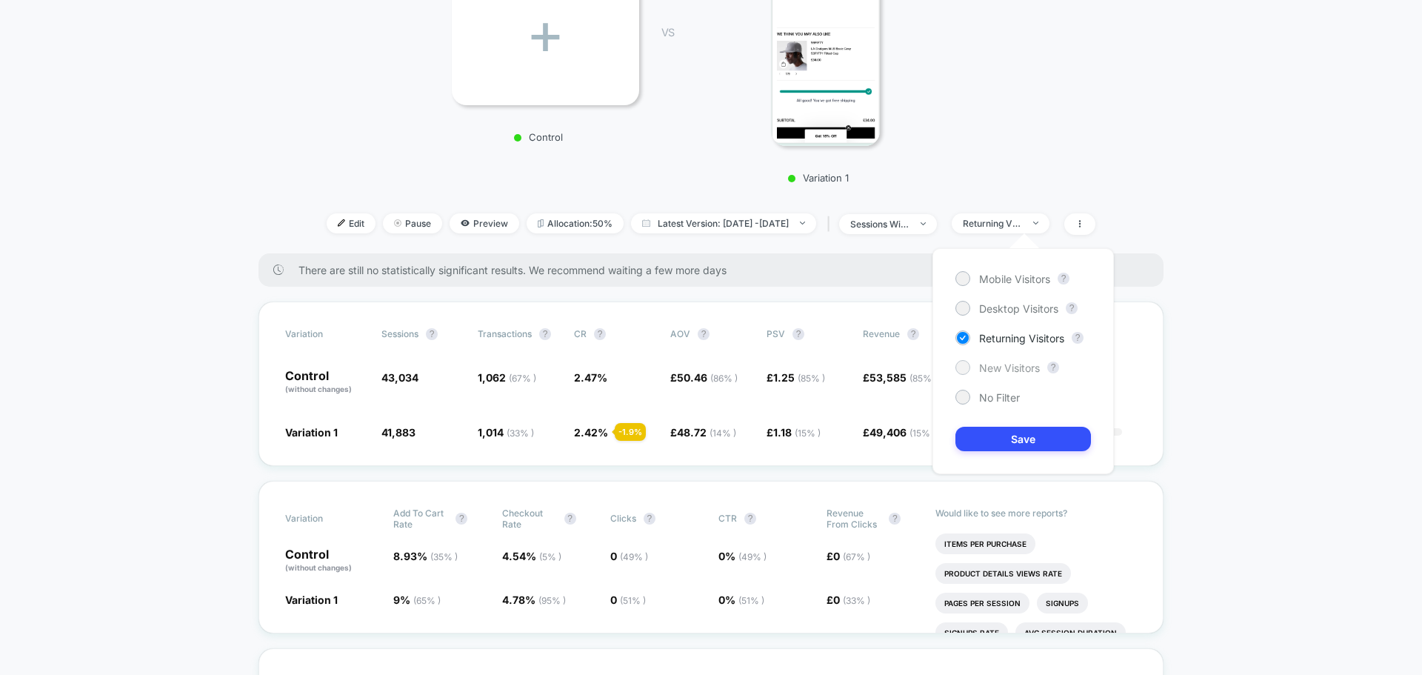
click at [1013, 366] on span "New Visitors" at bounding box center [1009, 367] width 61 height 13
click at [1022, 442] on button "Save" at bounding box center [1022, 438] width 135 height 24
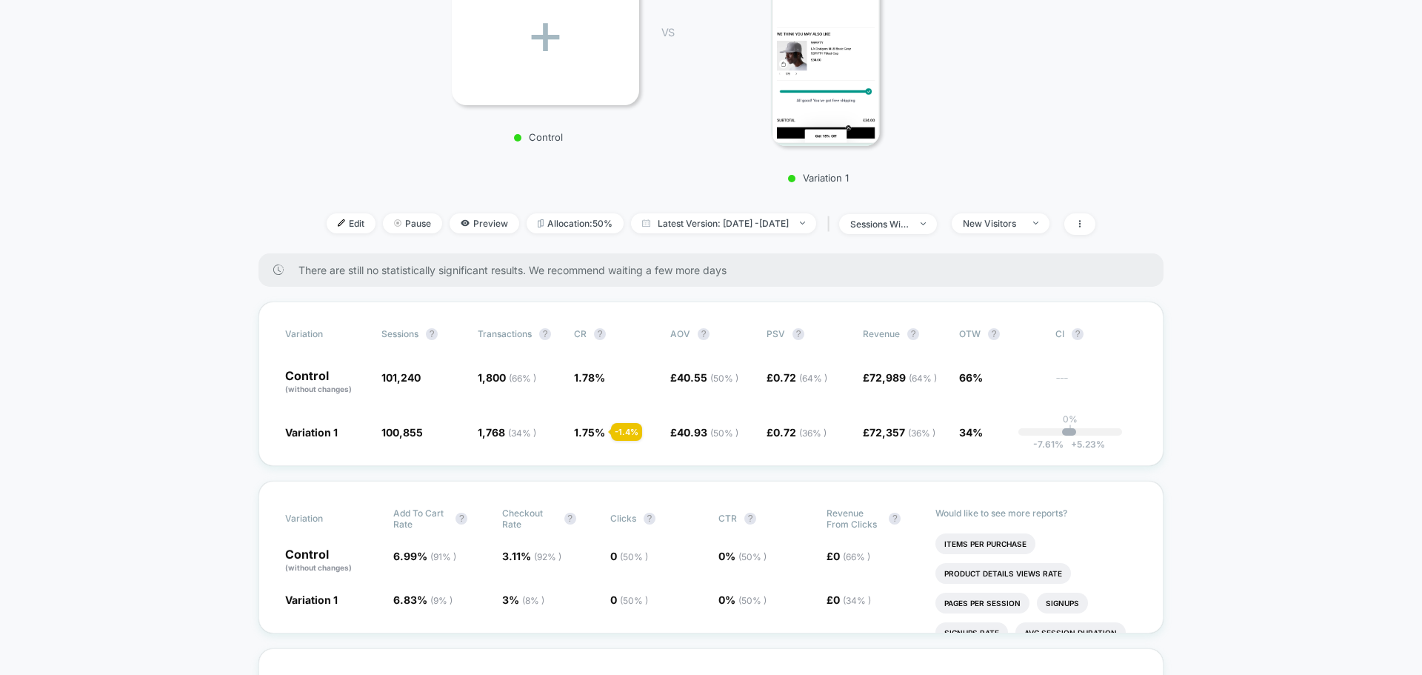
click at [1020, 234] on div "Edit Pause Preview Allocation: 50% Latest Version: [DATE] - [DATE] | sessions w…" at bounding box center [710, 223] width 817 height 21
click at [1022, 224] on div "New Visitors" at bounding box center [992, 223] width 59 height 11
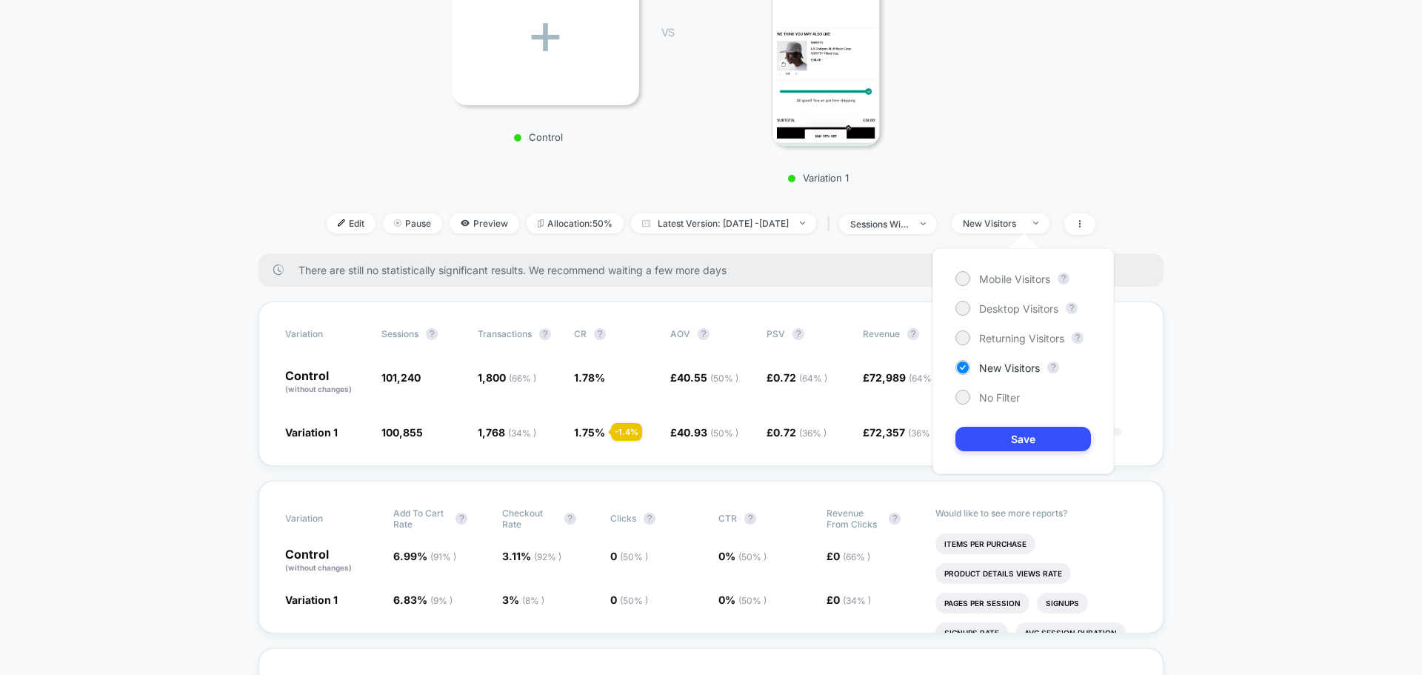
click at [989, 385] on div "Mobile Visitors ? Desktop Visitors ? Returning Visitors ? New Visitors ? No Fil…" at bounding box center [1022, 361] width 181 height 226
click at [986, 401] on span "No Filter" at bounding box center [999, 397] width 41 height 13
click at [994, 442] on button "Save" at bounding box center [1022, 438] width 135 height 24
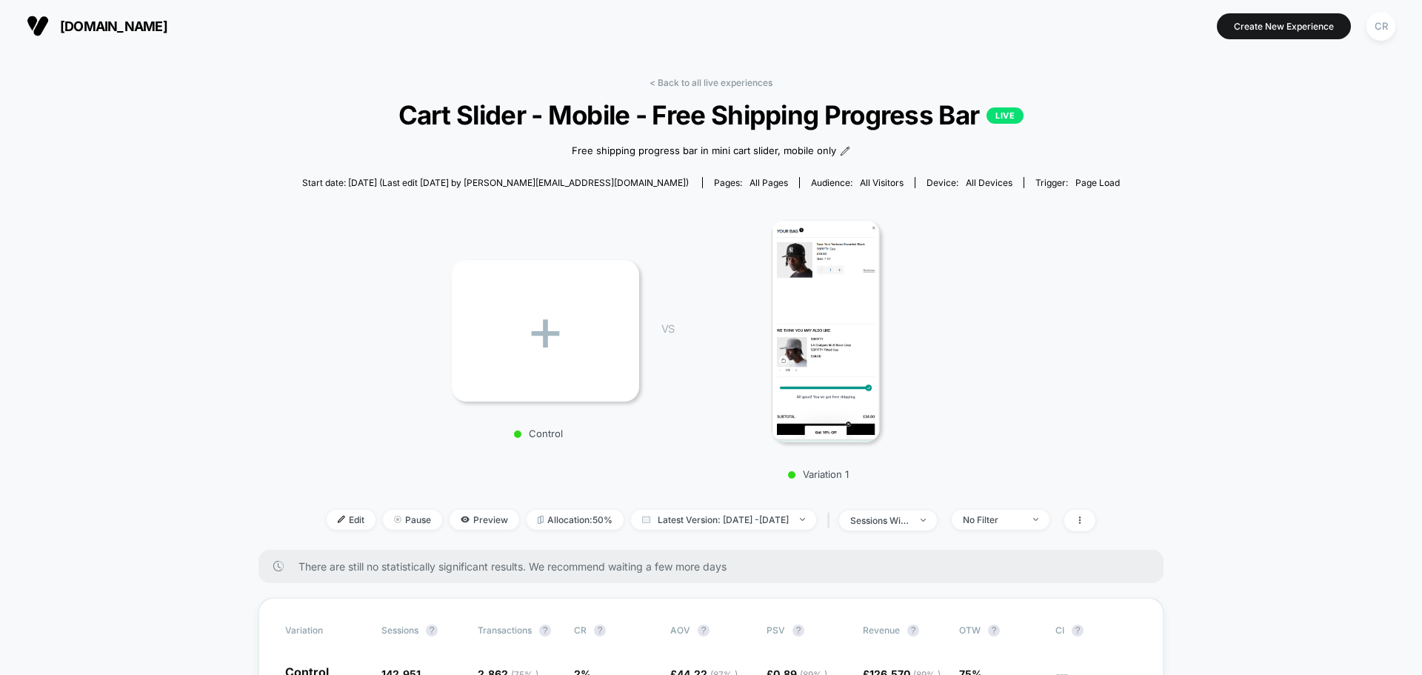
click at [76, 17] on button "[DOMAIN_NAME]" at bounding box center [97, 26] width 150 height 24
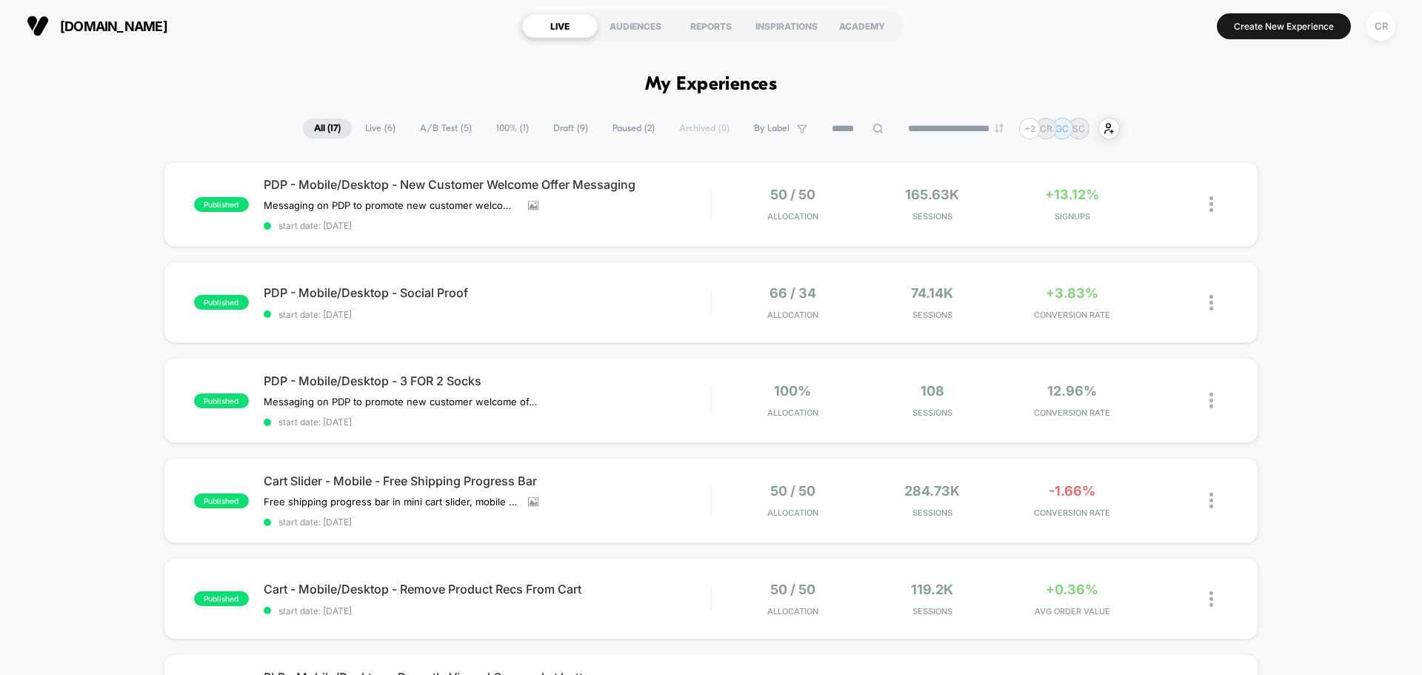
click at [439, 136] on span "A/B Test ( 5 )" at bounding box center [446, 128] width 74 height 20
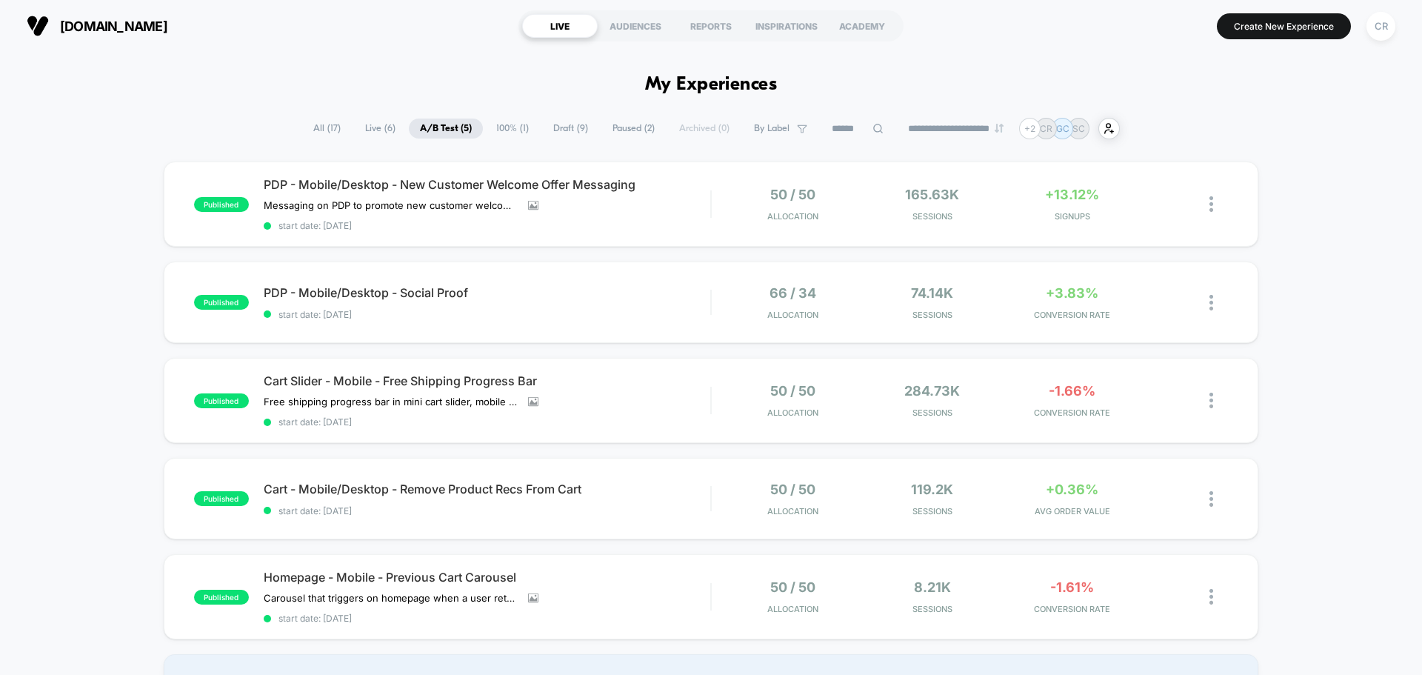
click at [564, 129] on span "Draft ( 9 )" at bounding box center [570, 128] width 57 height 20
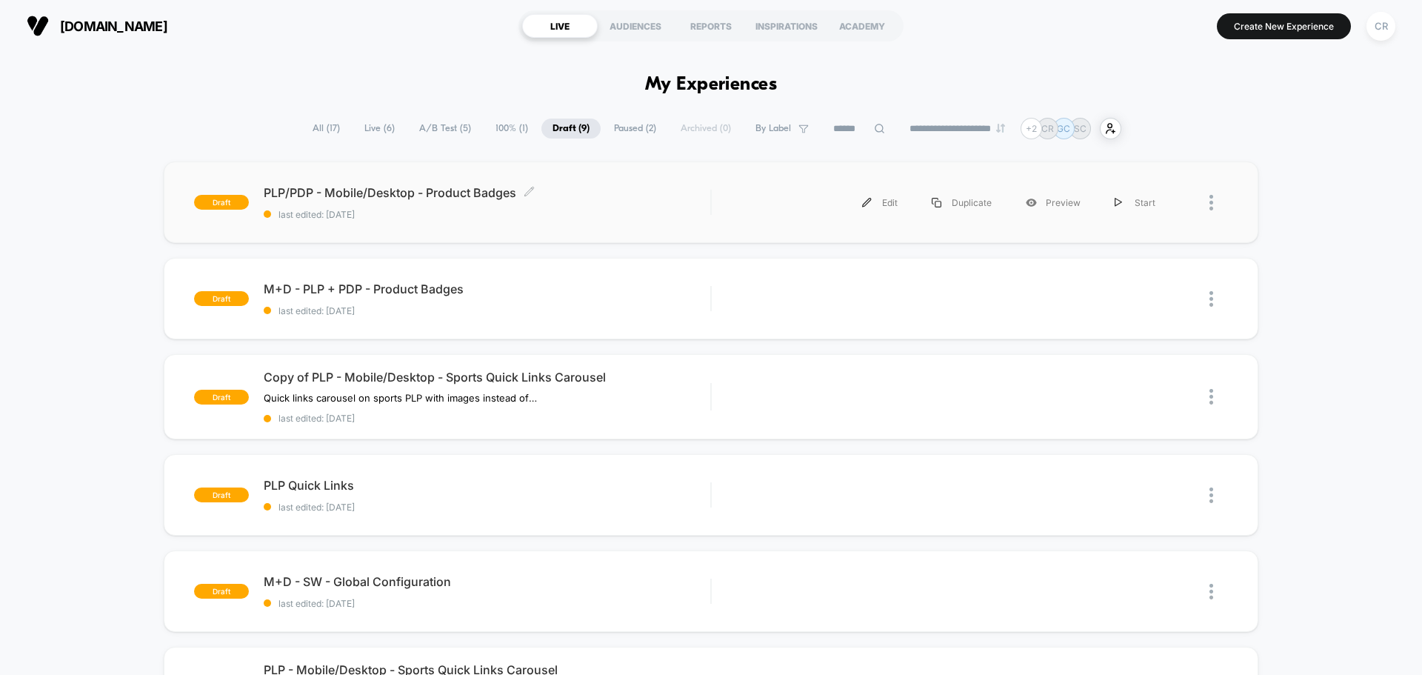
click at [674, 194] on span "PLP/PDP - Mobile/Desktop - Product Badges Click to edit experience details" at bounding box center [487, 192] width 446 height 15
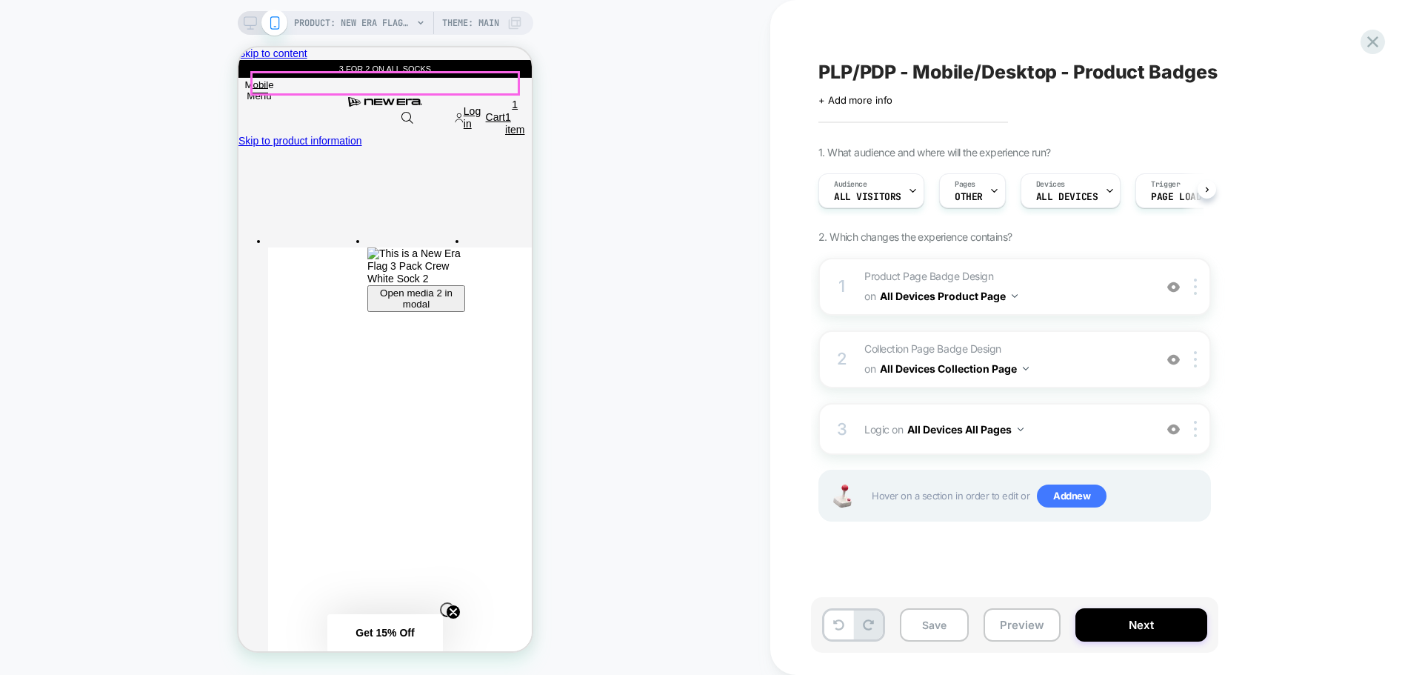
scroll to position [0, 1]
click at [1019, 626] on button "Preview" at bounding box center [1021, 624] width 77 height 33
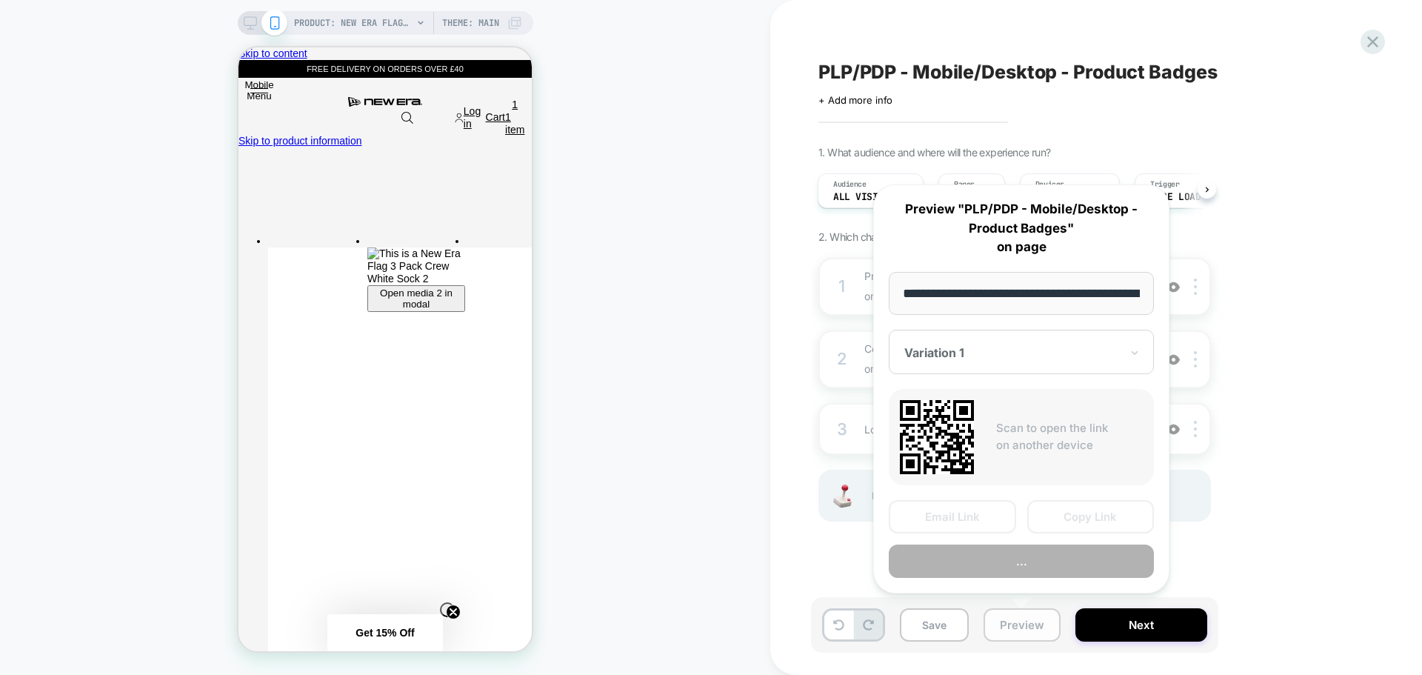
scroll to position [0, 399]
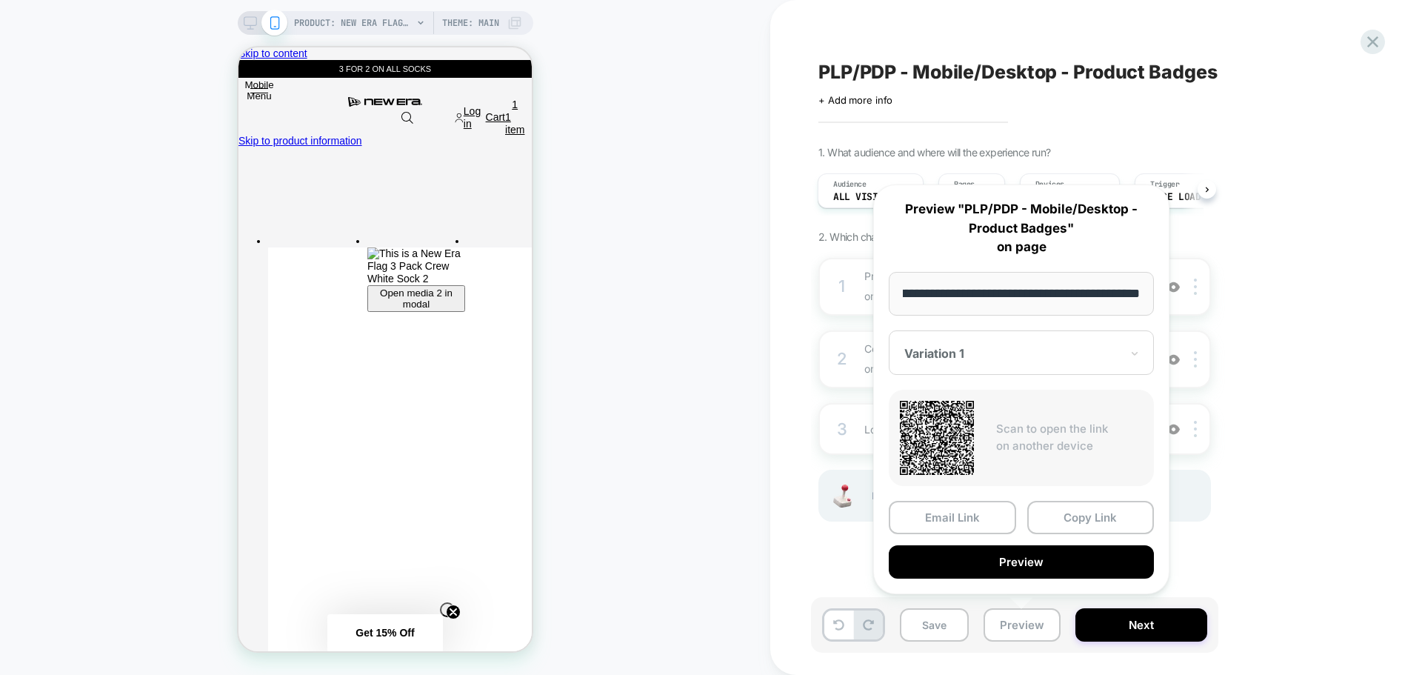
click at [1363, 110] on div "PLP/PDP - Mobile/Desktop - Product Badges Click to edit experience details + Ad…" at bounding box center [1088, 337] width 555 height 645
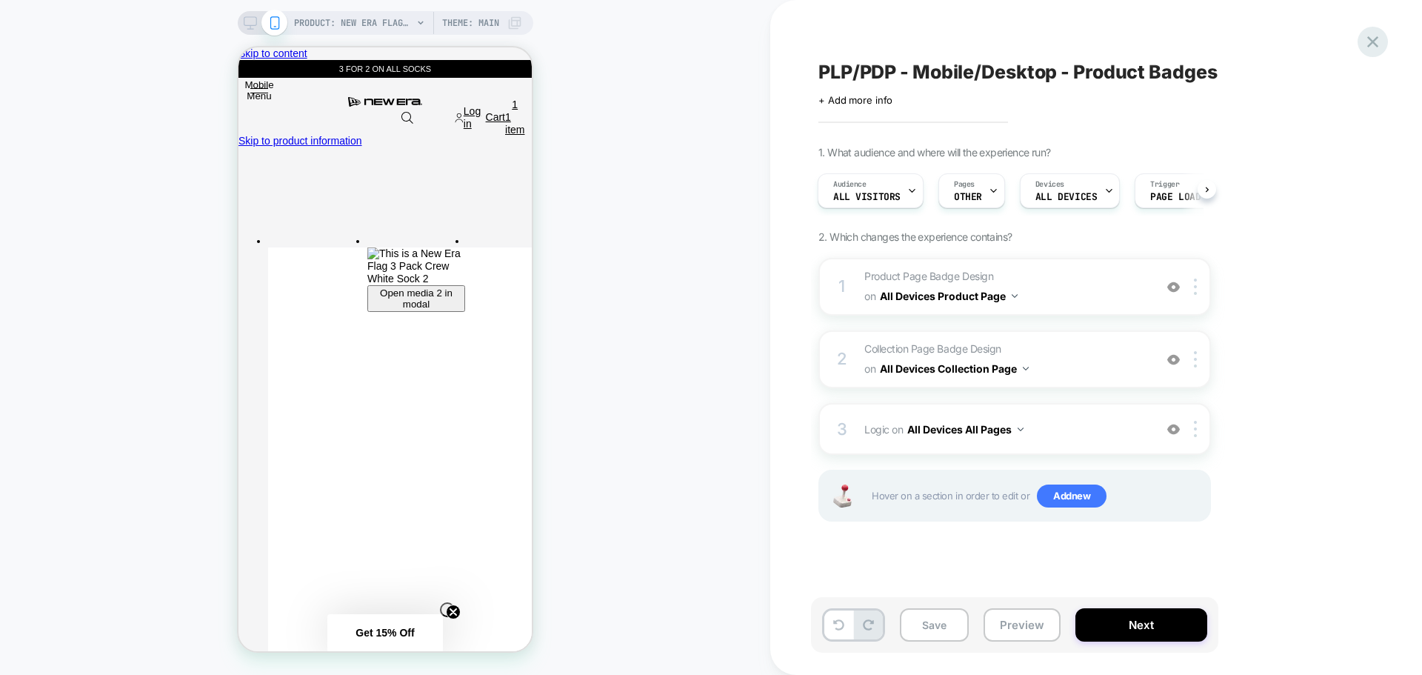
click at [1376, 47] on icon at bounding box center [1372, 42] width 20 height 20
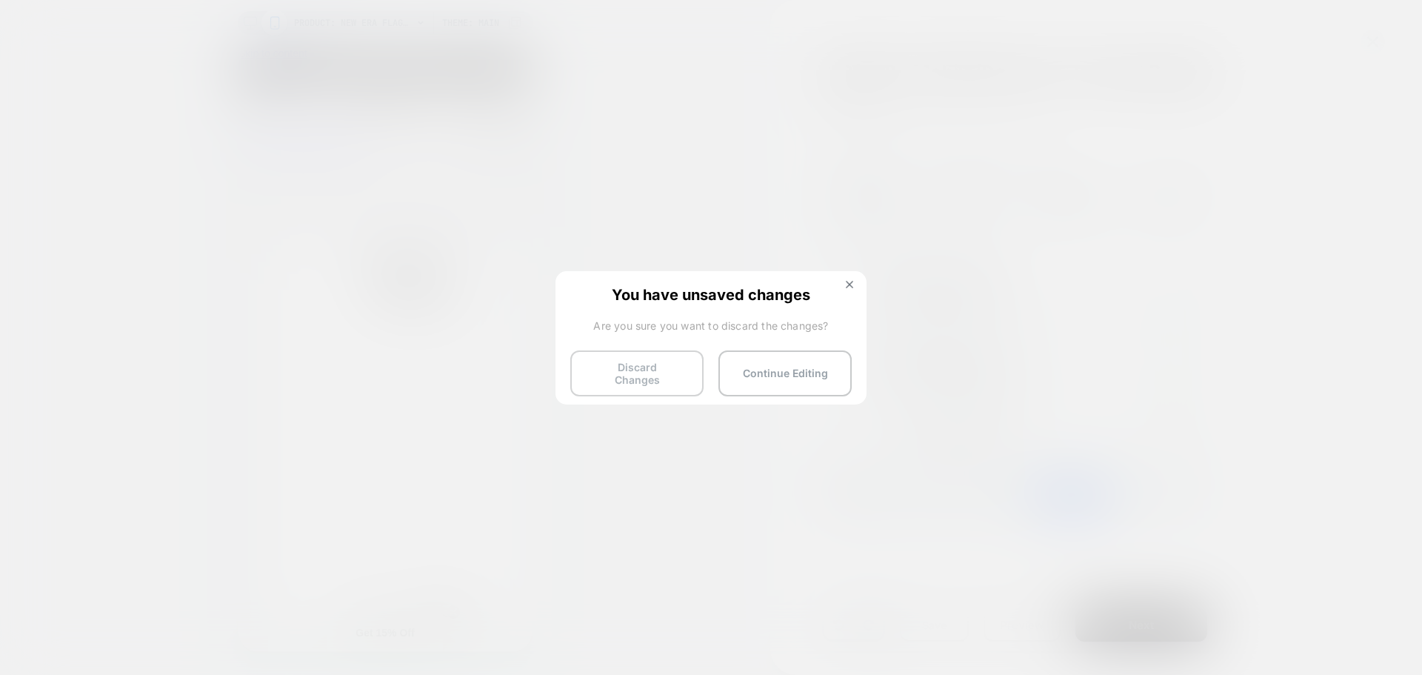
click at [677, 381] on button "Discard Changes" at bounding box center [636, 373] width 133 height 46
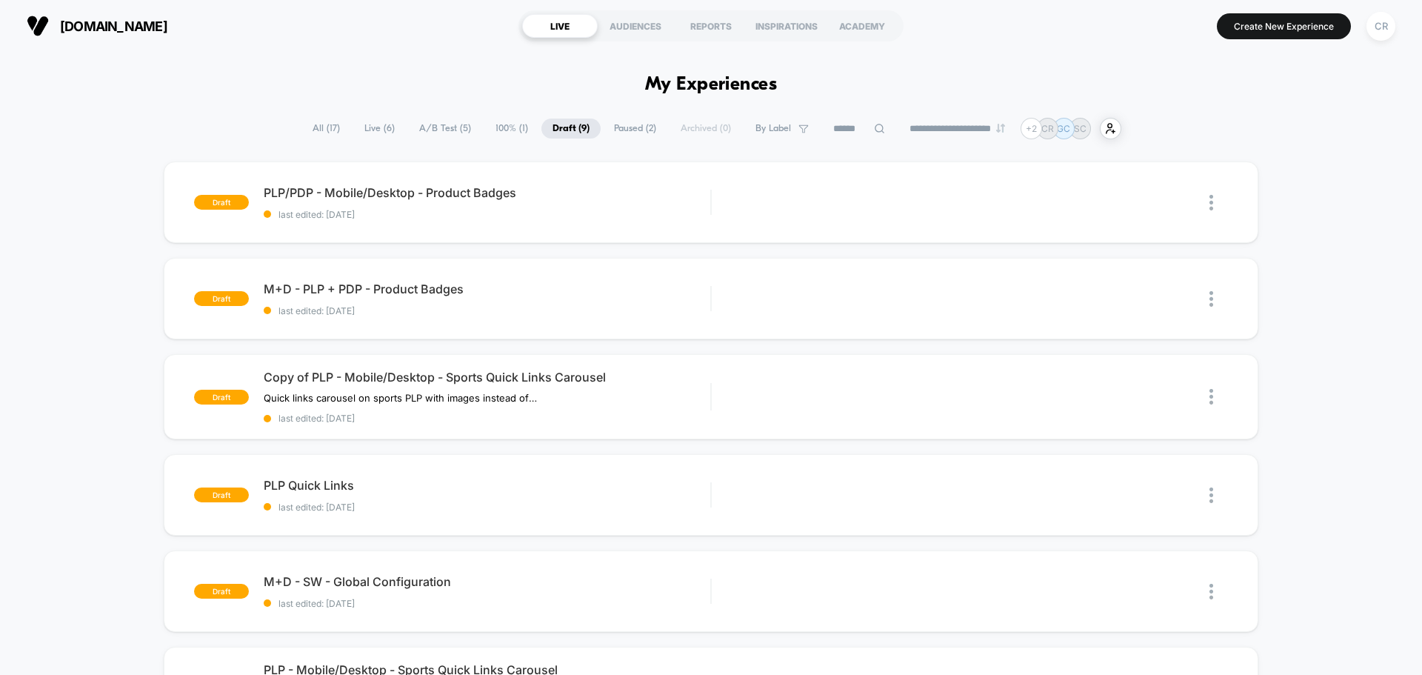
click at [441, 133] on span "A/B Test ( 5 )" at bounding box center [445, 128] width 74 height 20
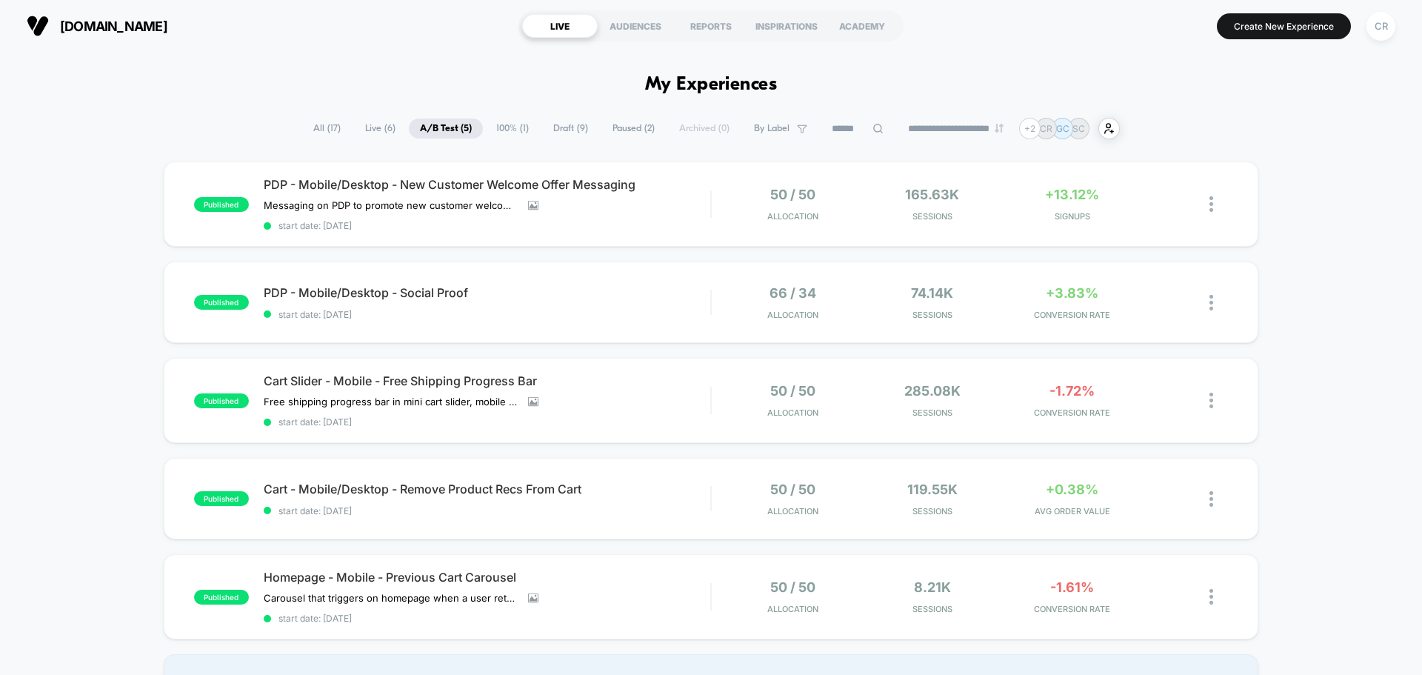
click at [492, 133] on span "100% ( 1 )" at bounding box center [512, 128] width 55 height 20
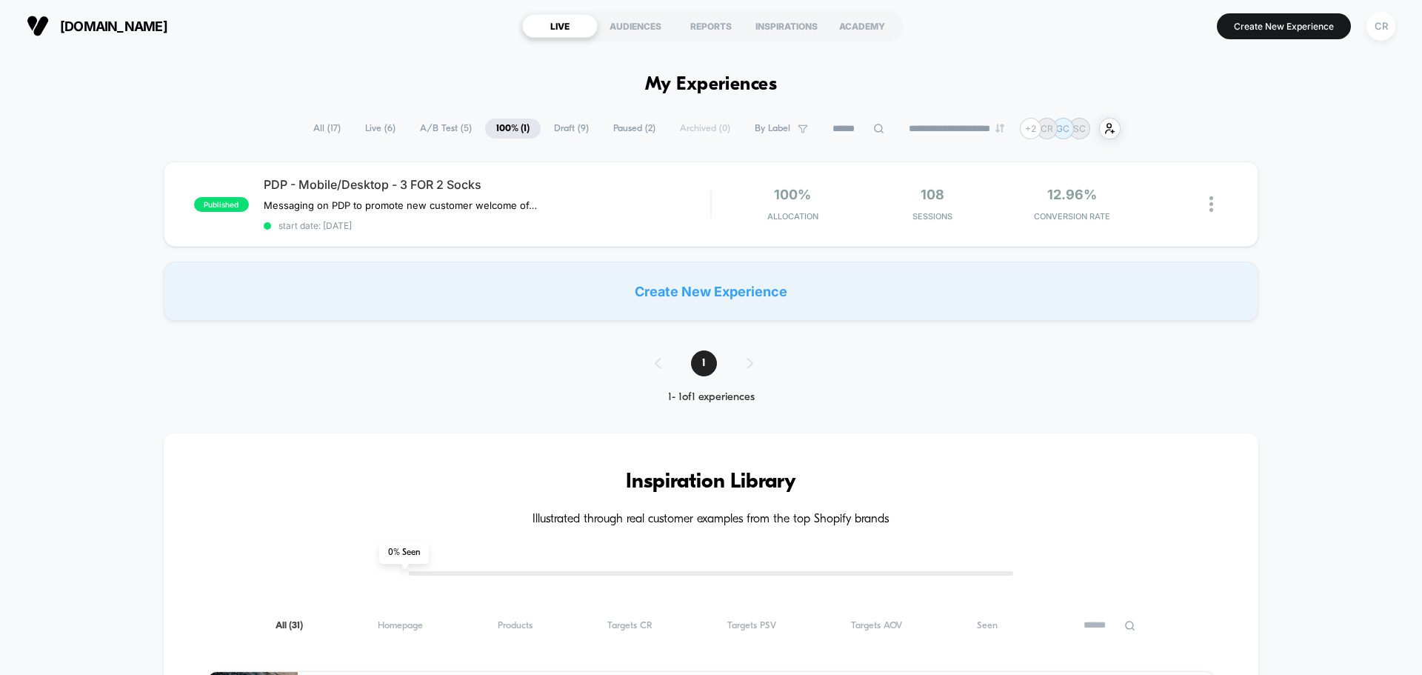
click at [426, 136] on span "A/B Test ( 5 )" at bounding box center [446, 128] width 74 height 20
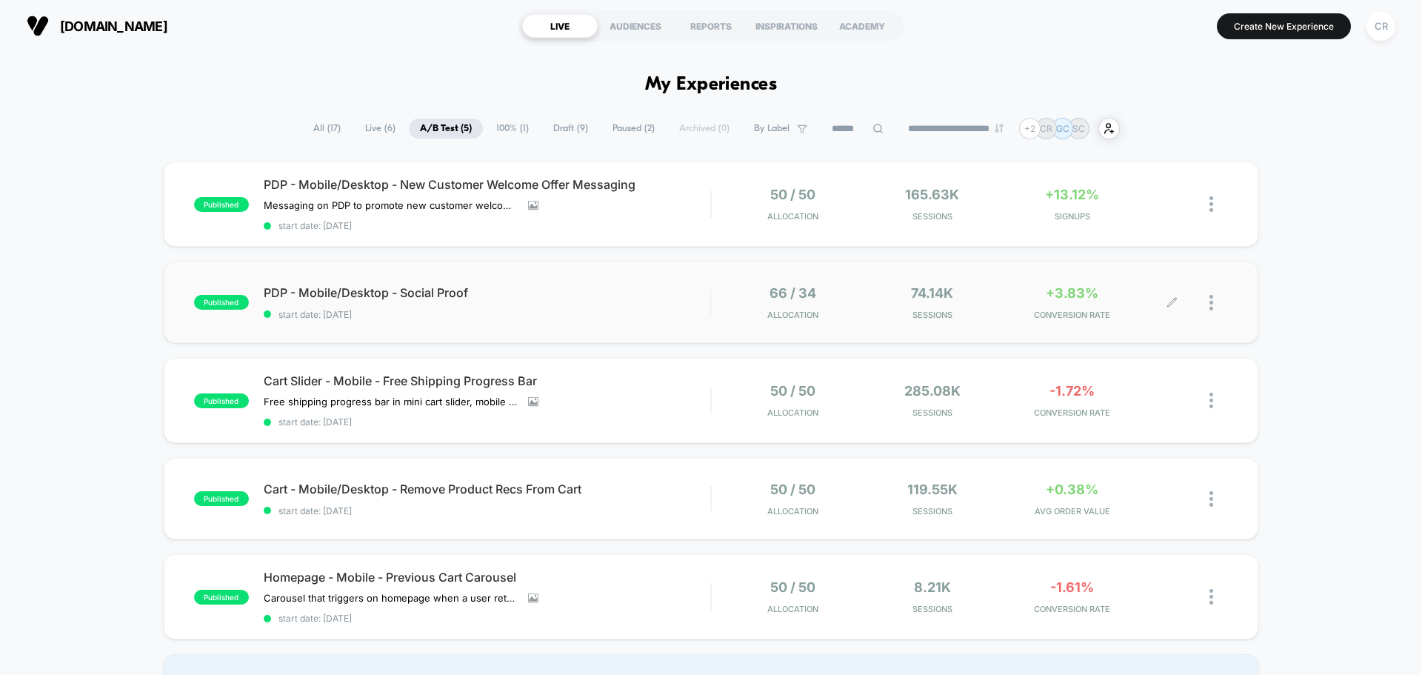
click at [1083, 304] on div "+3.83% CONVERSION RATE" at bounding box center [1072, 302] width 133 height 35
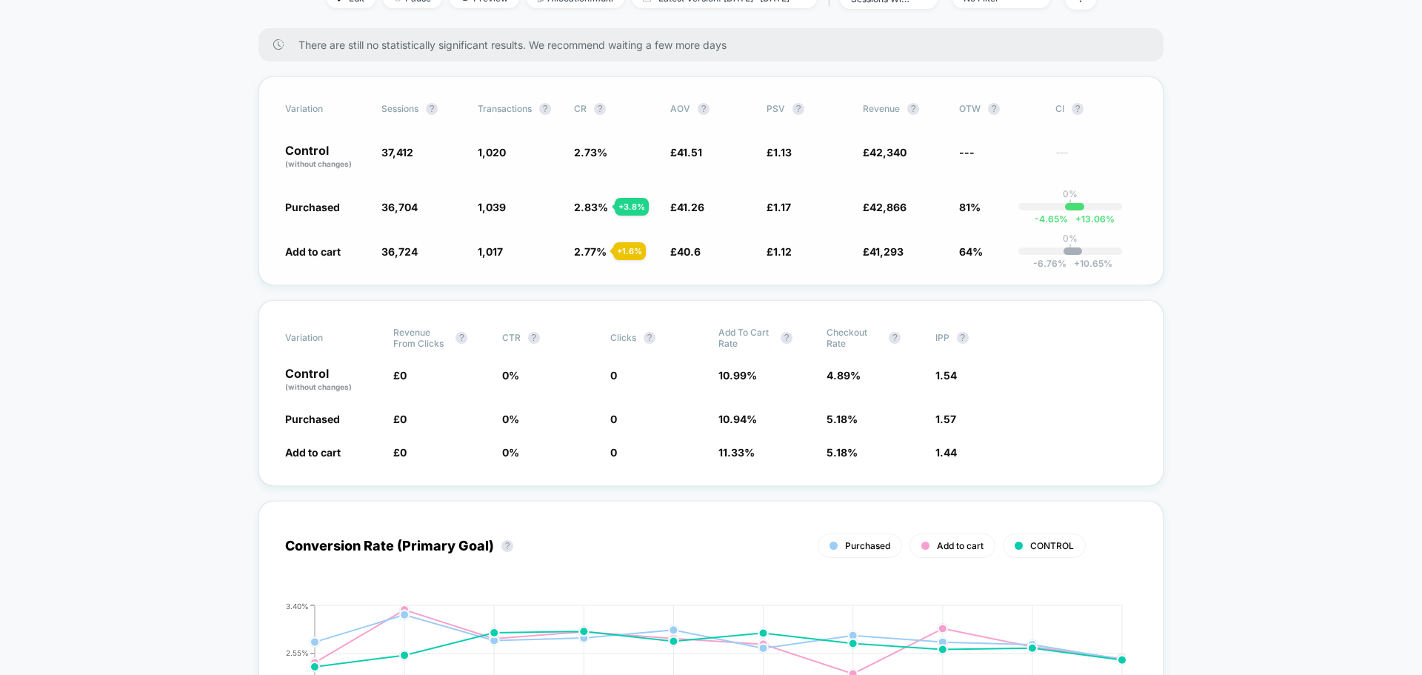
scroll to position [74, 0]
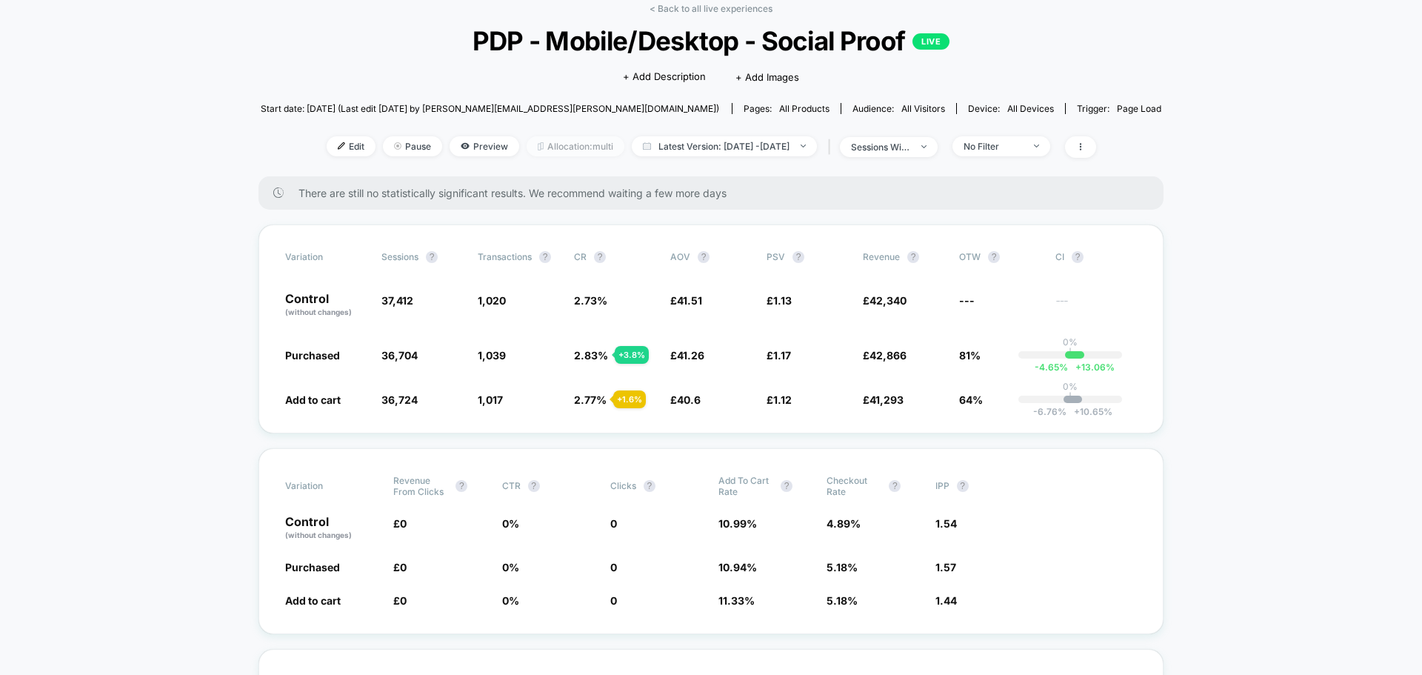
click at [560, 153] on span "Allocation: multi" at bounding box center [575, 146] width 98 height 20
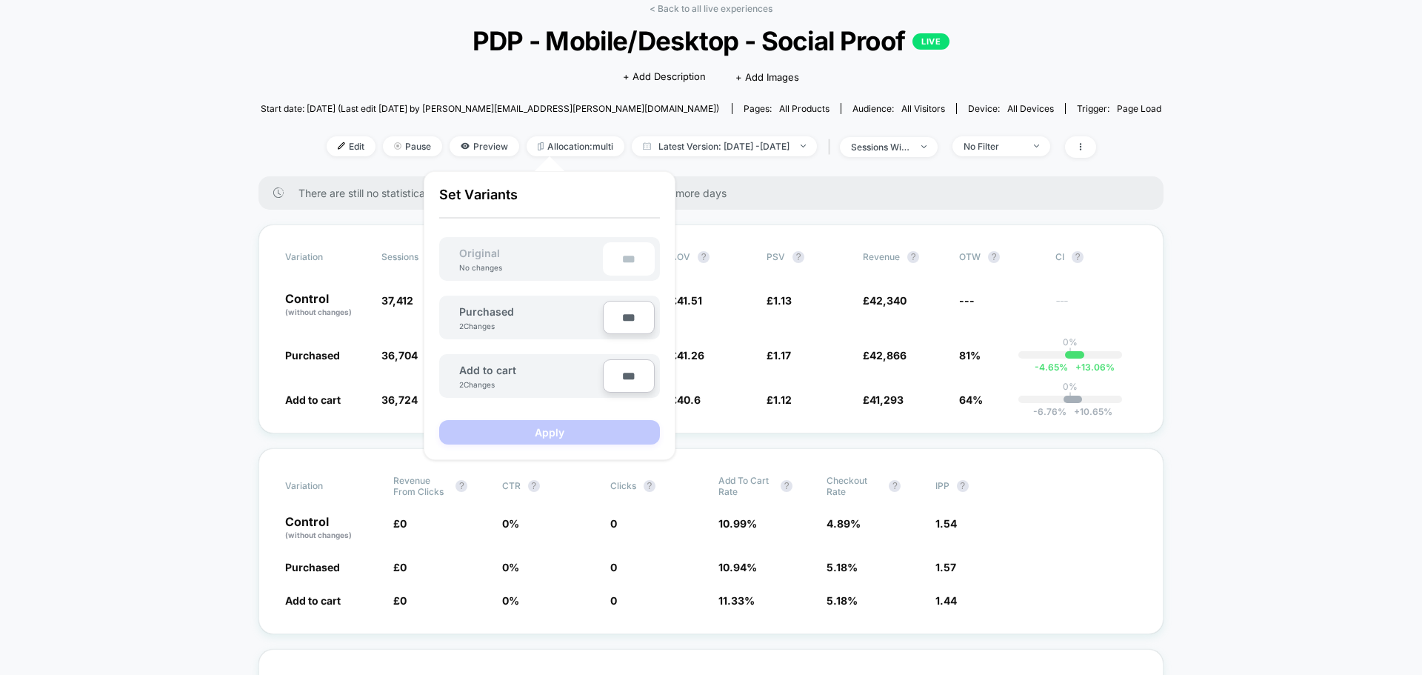
click at [627, 375] on input "***" at bounding box center [629, 375] width 52 height 33
type input "***"
type input "**"
click at [626, 321] on input "***" at bounding box center [629, 317] width 52 height 33
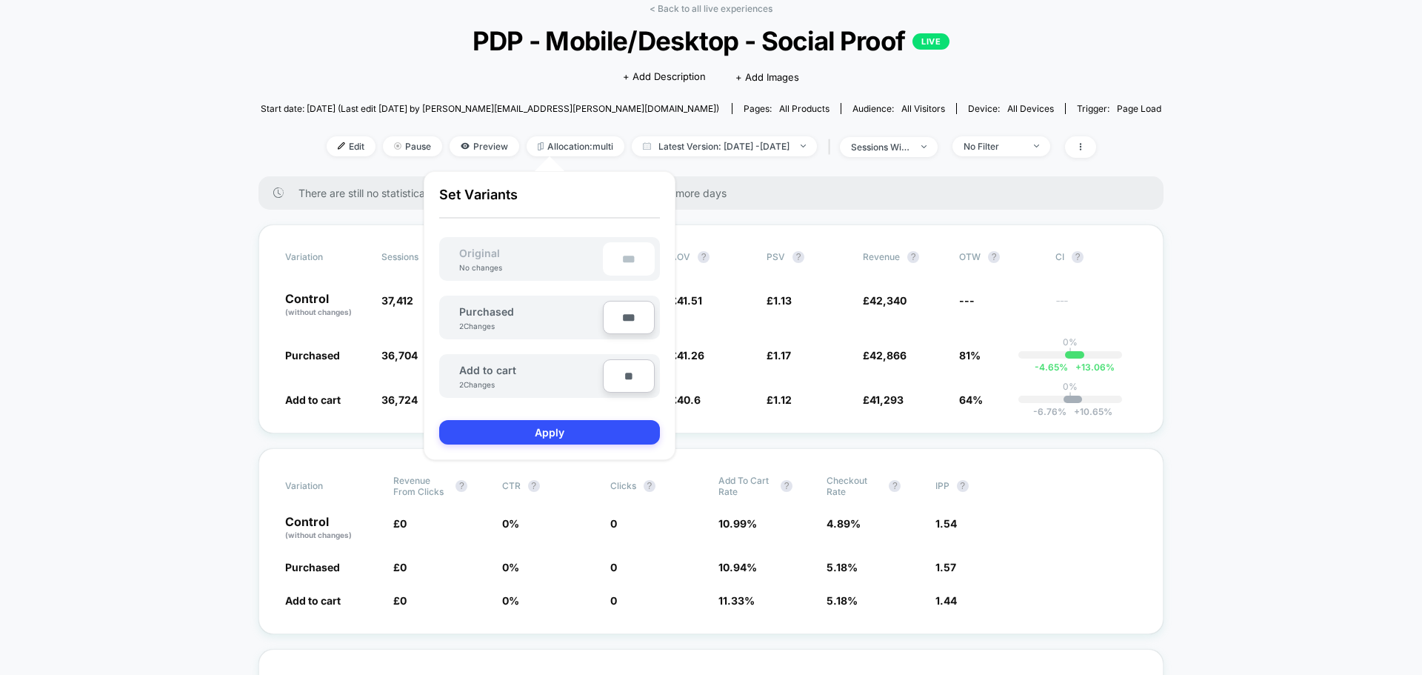
type input "***"
type input "**"
type input "***"
click at [615, 429] on button "Apply" at bounding box center [549, 432] width 221 height 24
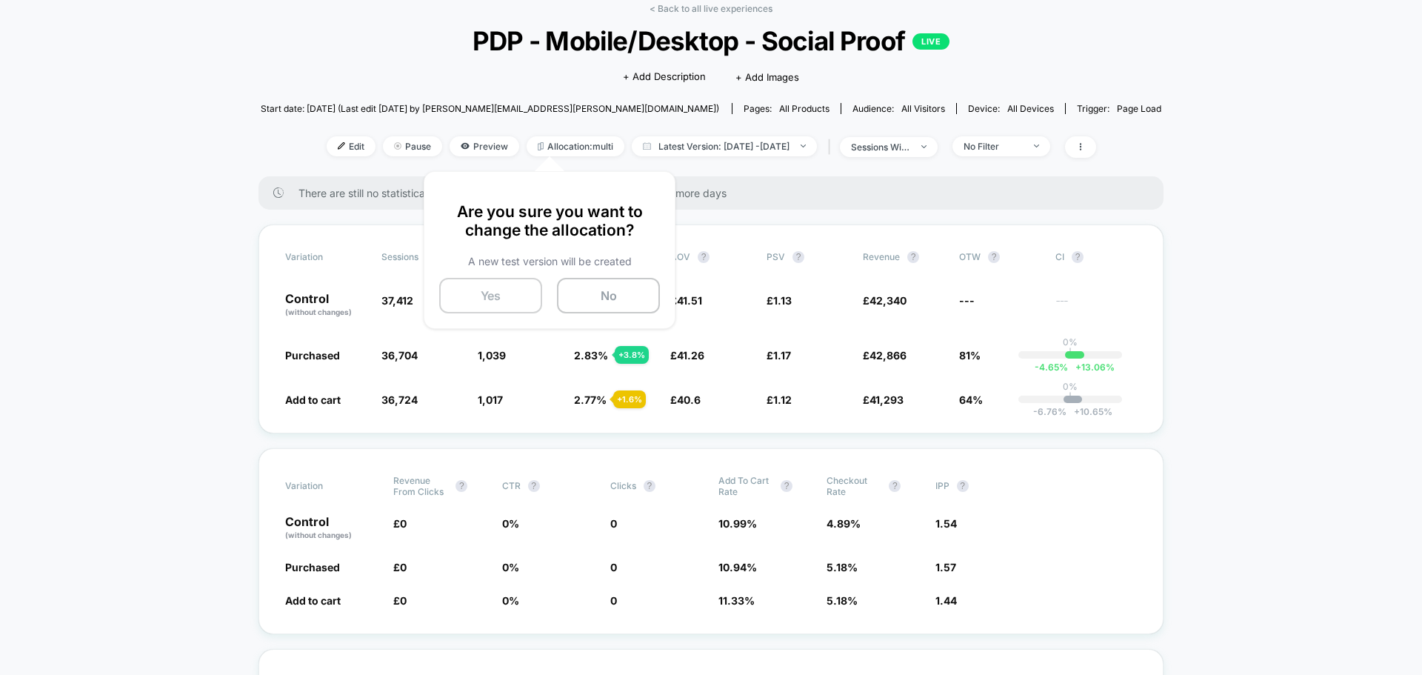
click at [509, 293] on button "Yes" at bounding box center [490, 296] width 103 height 36
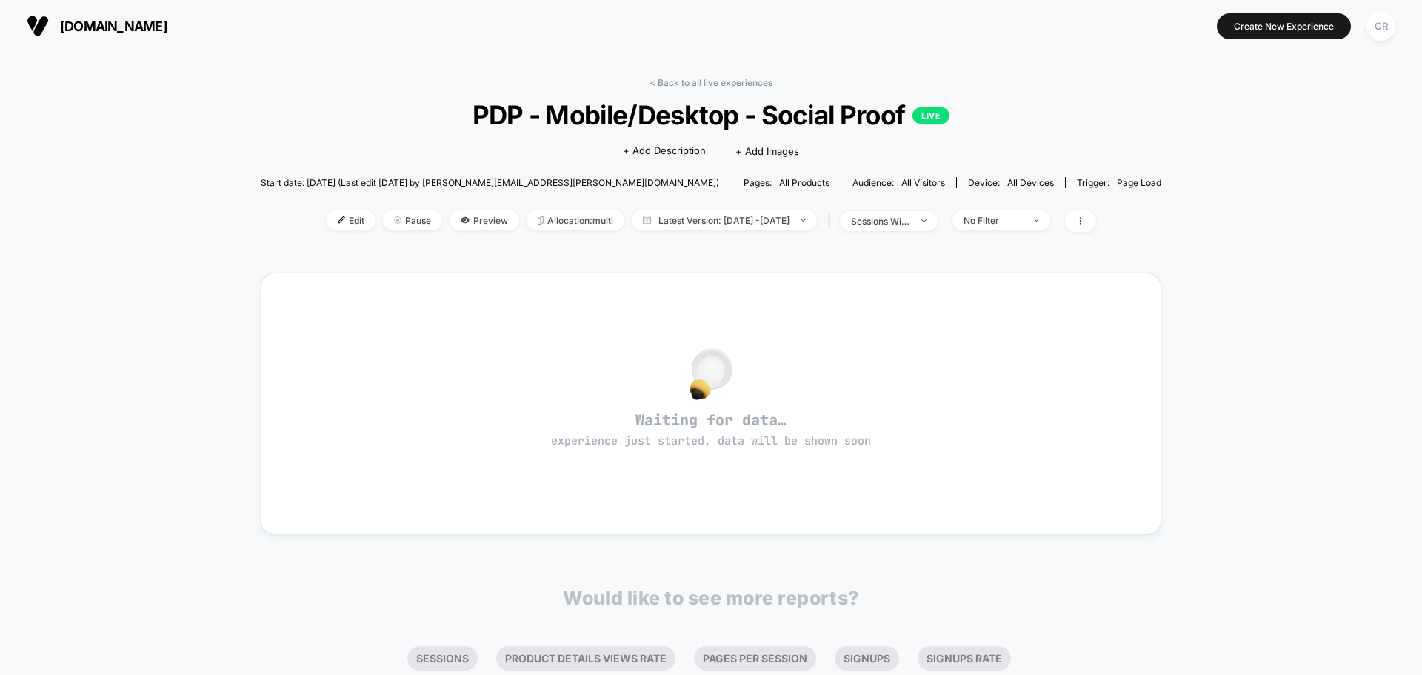
click at [150, 23] on span "[DOMAIN_NAME]" at bounding box center [113, 27] width 107 height 16
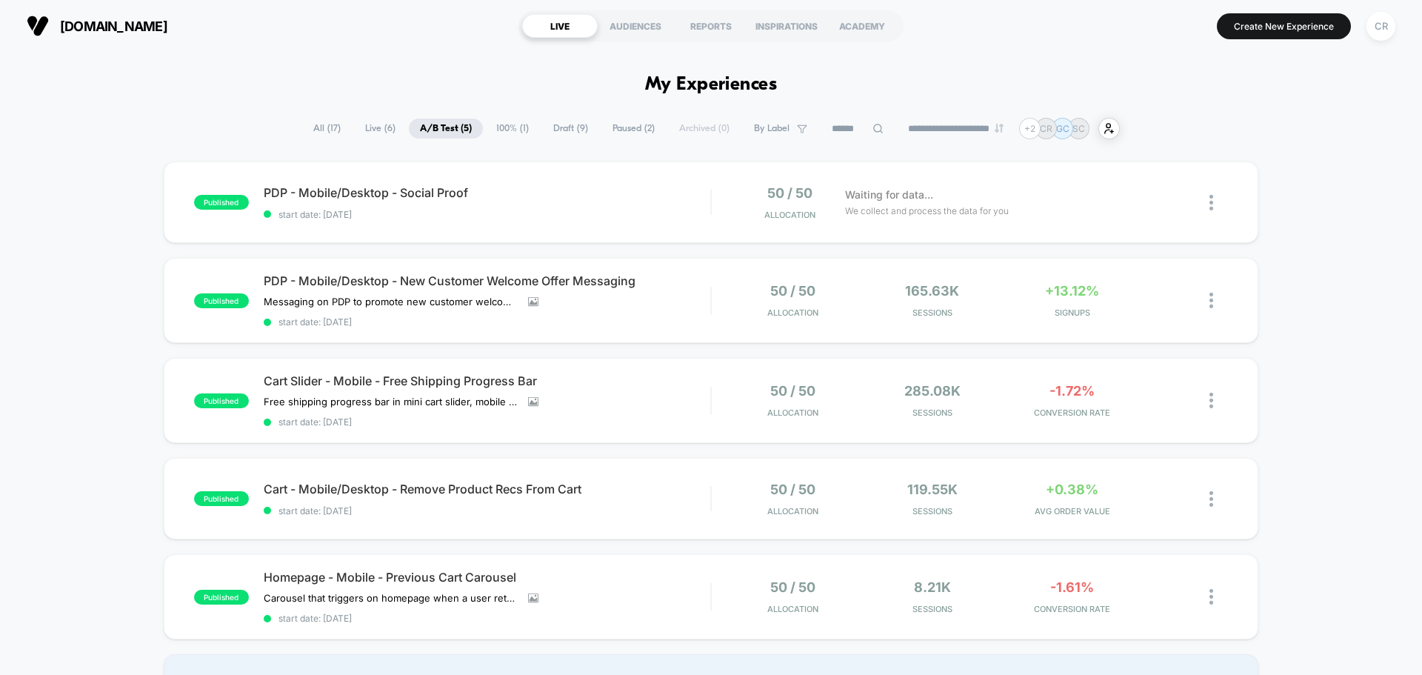
click at [373, 133] on span "Live ( 6 )" at bounding box center [380, 128] width 53 height 20
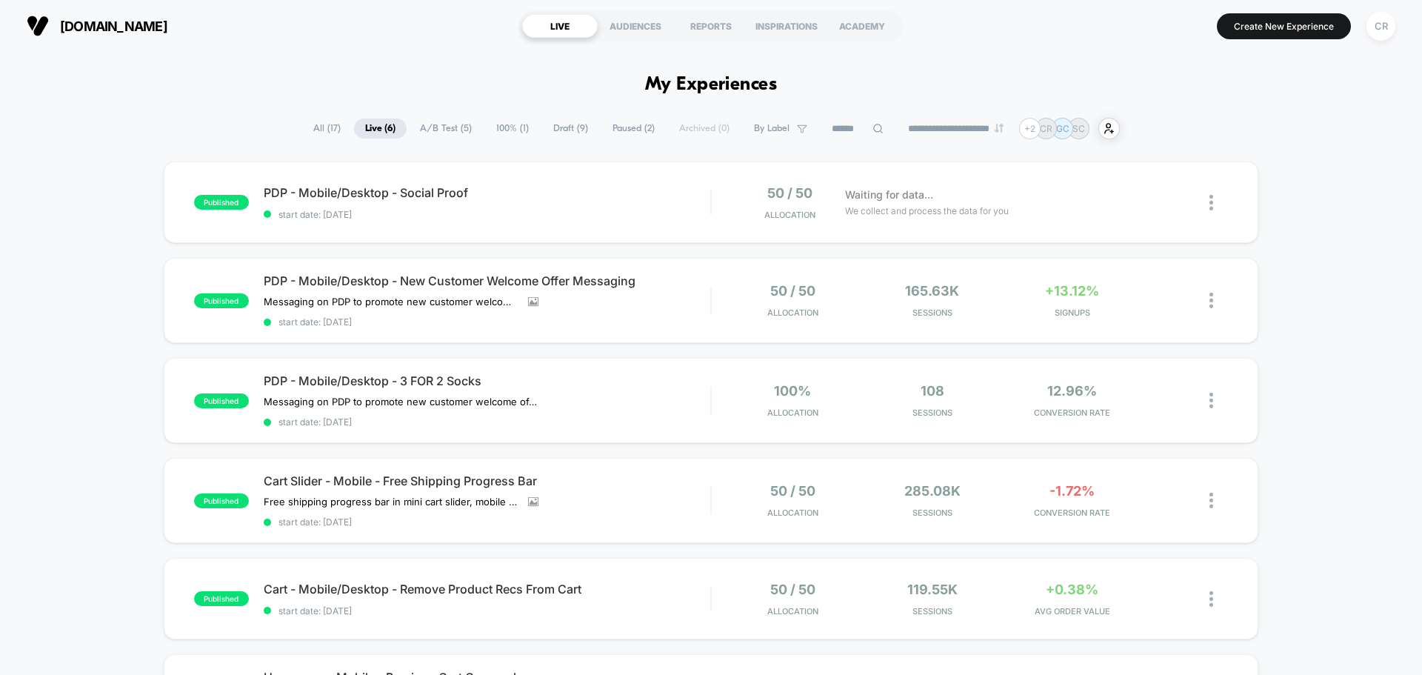
click at [436, 130] on span "A/B Test ( 5 )" at bounding box center [446, 128] width 74 height 20
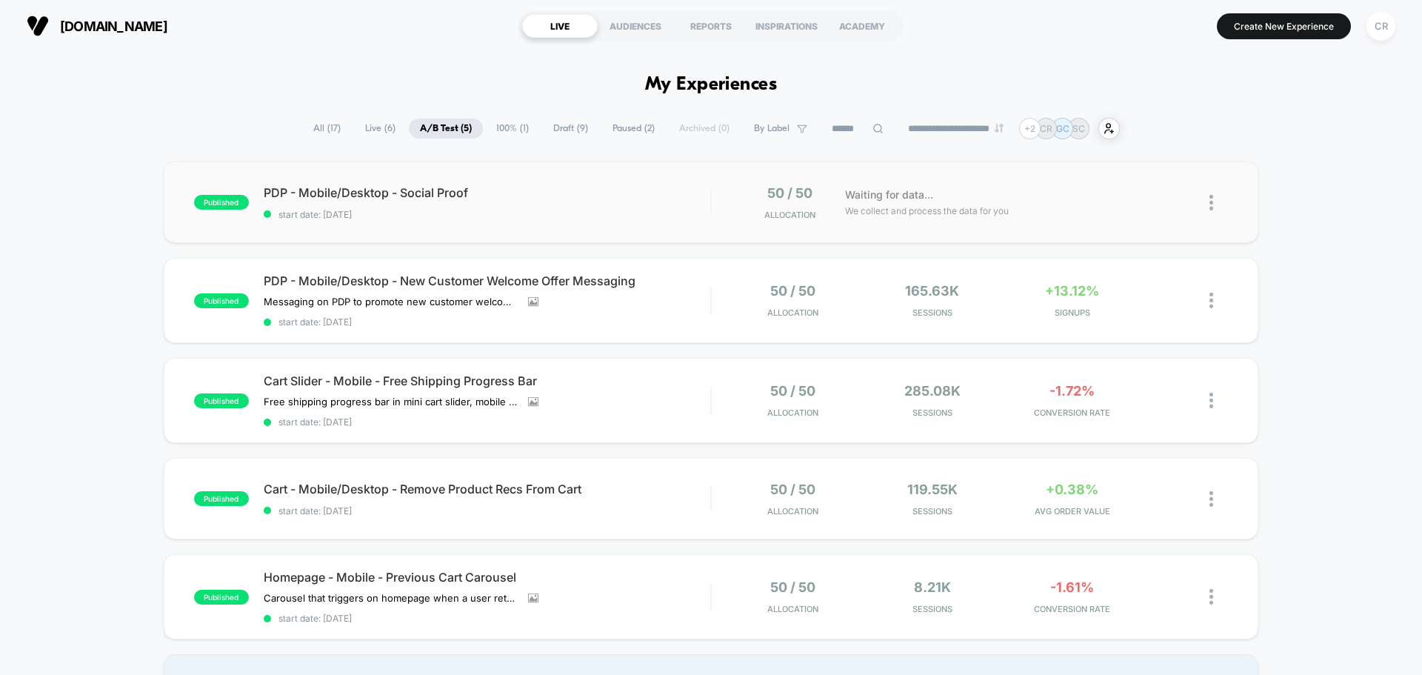
click at [657, 227] on div "published PDP - Mobile/Desktop - Social Proof start date: [DATE] 50 / 50 Alloca…" at bounding box center [711, 201] width 1094 height 81
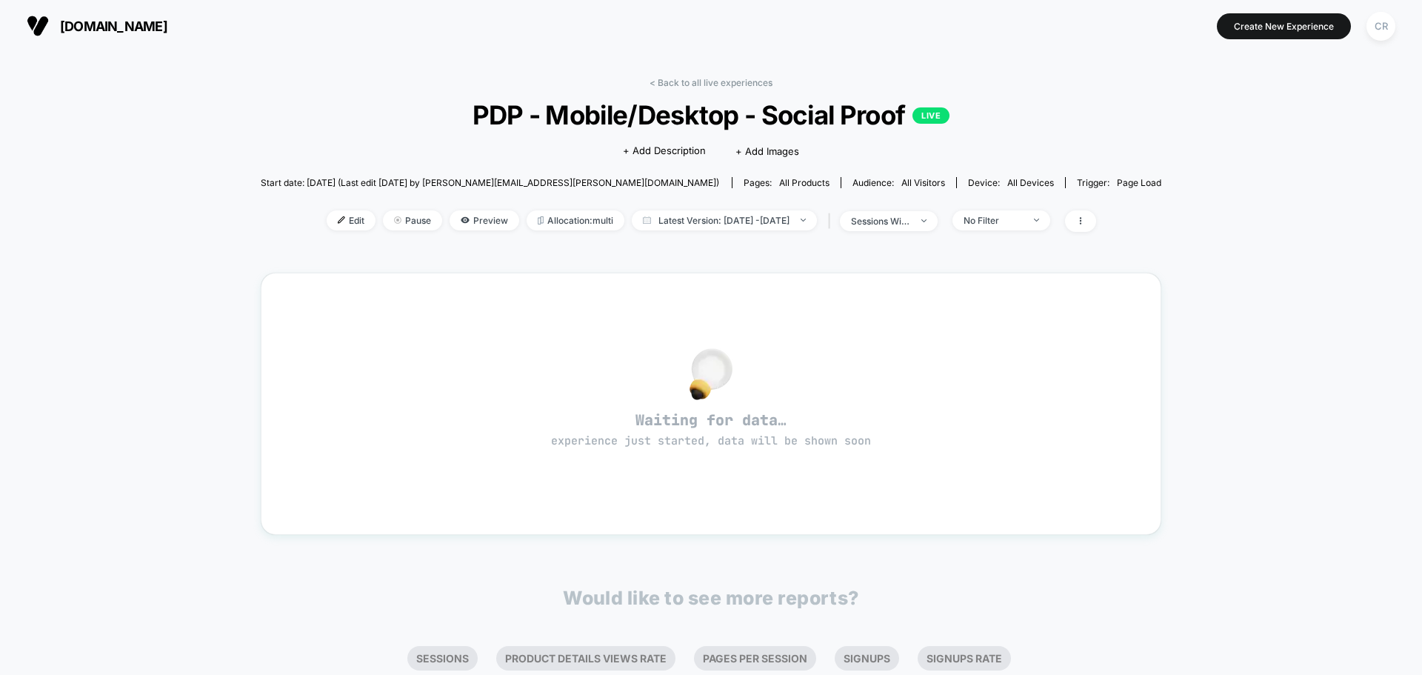
click at [121, 29] on span "[DOMAIN_NAME]" at bounding box center [113, 27] width 107 height 16
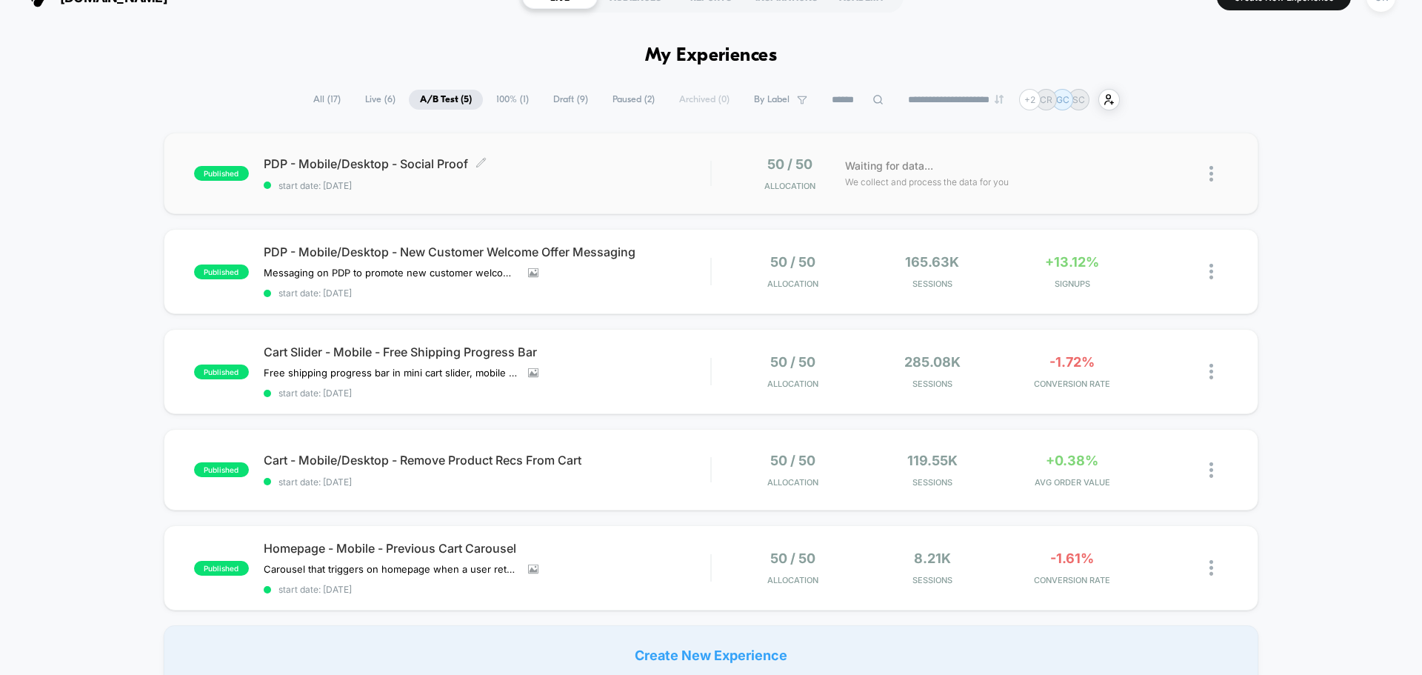
scroll to position [74, 0]
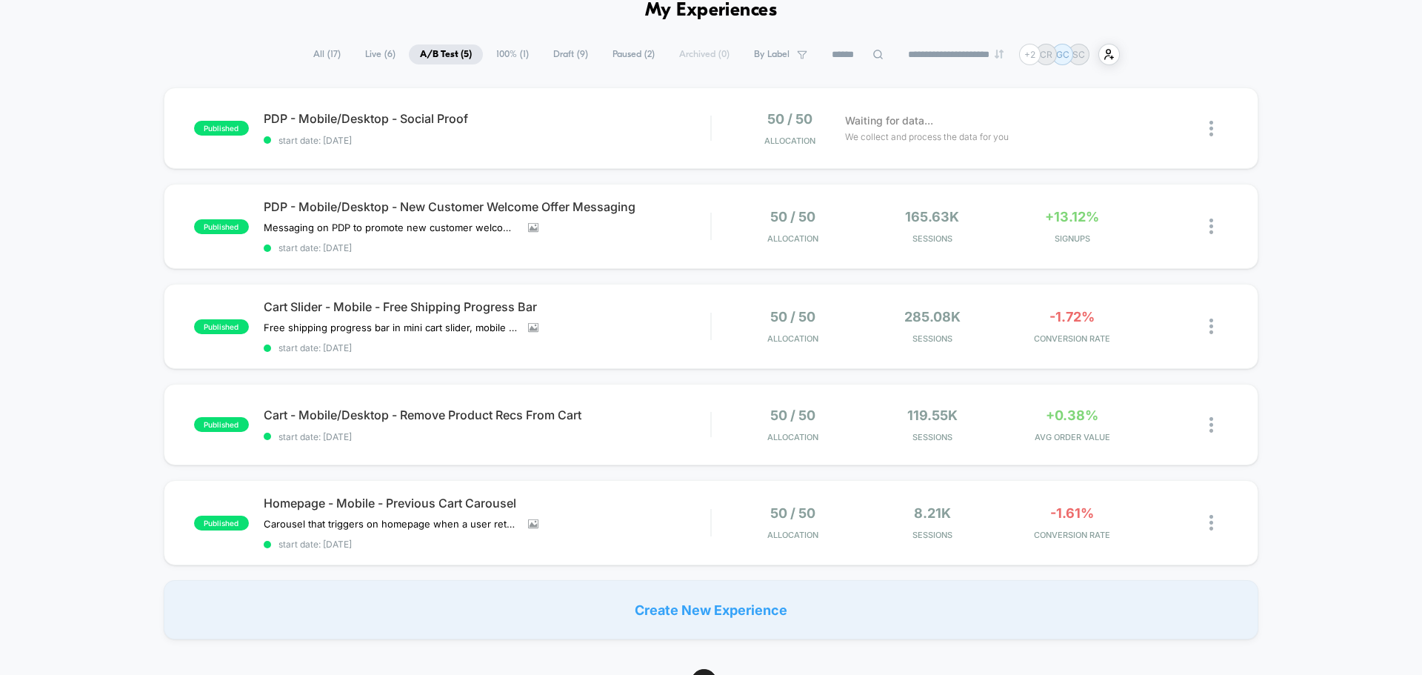
click at [1340, 158] on div "published PDP - Mobile/Desktop - Social Proof start date: [DATE] 50 / 50 Alloca…" at bounding box center [711, 363] width 1422 height 552
click at [1398, 288] on div "published PDP - Mobile/Desktop - Social Proof start date: [DATE] 50 / 50 Alloca…" at bounding box center [711, 363] width 1422 height 552
click at [1273, 251] on div "published PDP - Mobile/Desktop - Social Proof start date: [DATE] 50 / 50 Alloca…" at bounding box center [711, 363] width 1422 height 552
click at [1381, 160] on div "published PDP - Mobile/Desktop - Social Proof start date: [DATE] 50 / 50 Alloca…" at bounding box center [711, 363] width 1422 height 552
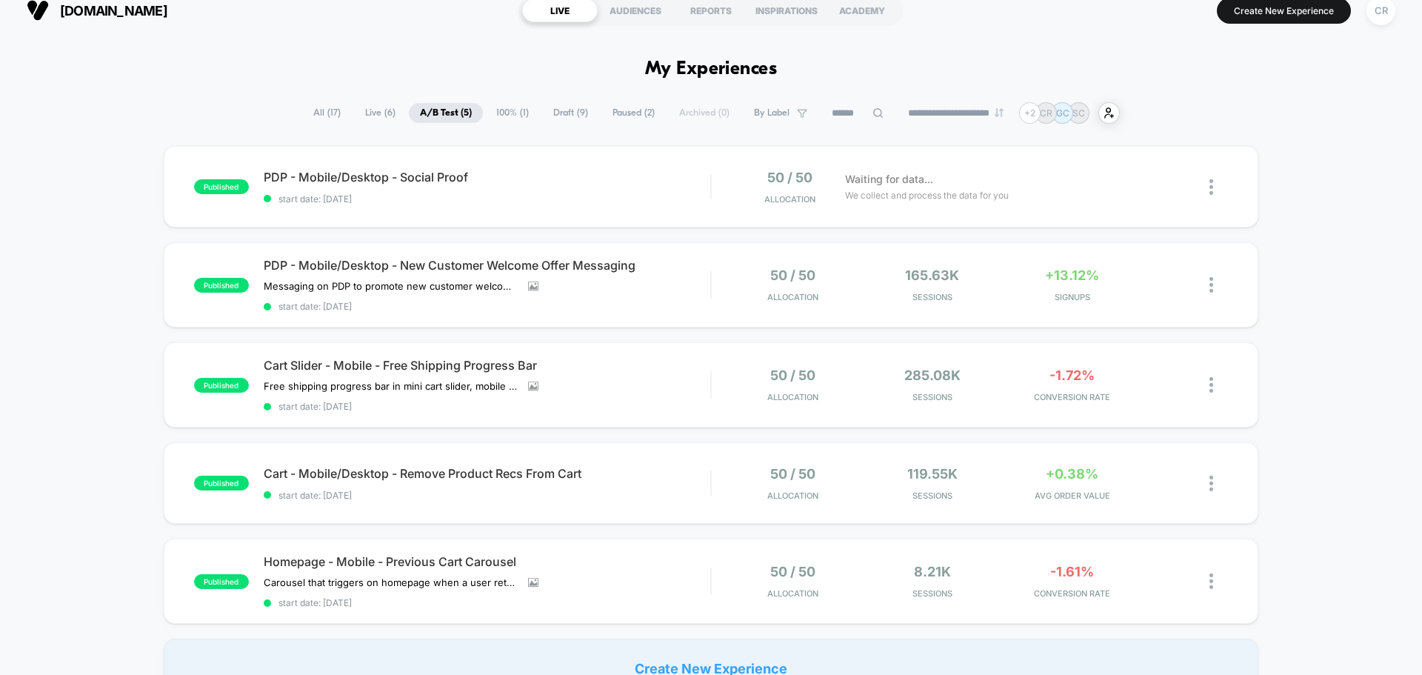
scroll to position [0, 0]
